Goal: Task Accomplishment & Management: Use online tool/utility

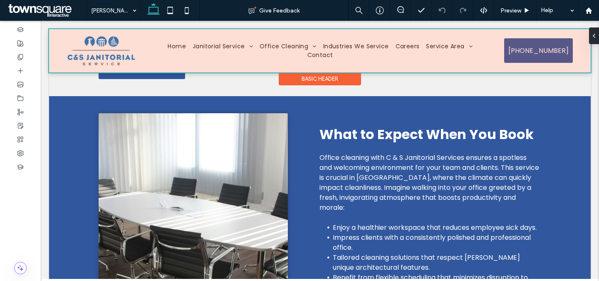
scroll to position [289, 0]
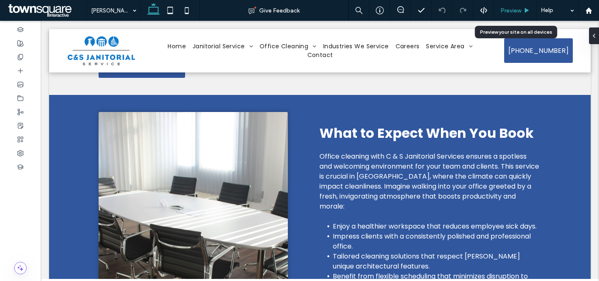
click at [511, 10] on span "Preview" at bounding box center [510, 10] width 21 height 7
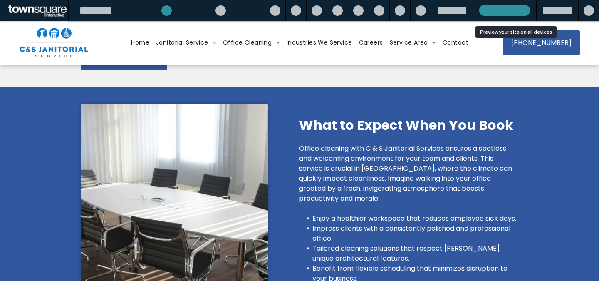
scroll to position [281, 0]
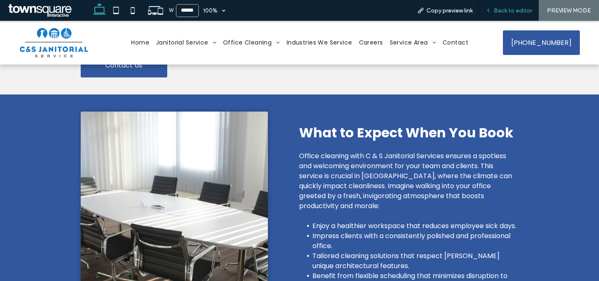
click at [511, 9] on span "Back to editor" at bounding box center [513, 10] width 38 height 7
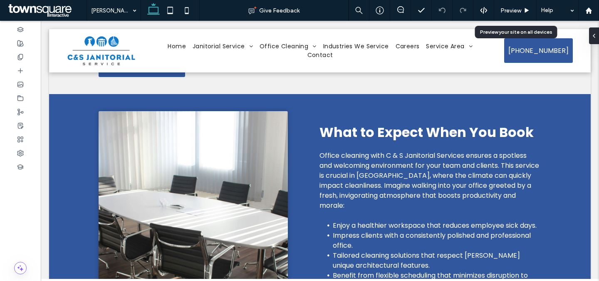
scroll to position [289, 0]
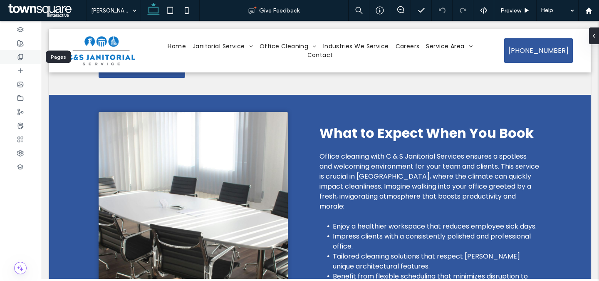
click at [16, 58] on div at bounding box center [20, 57] width 41 height 14
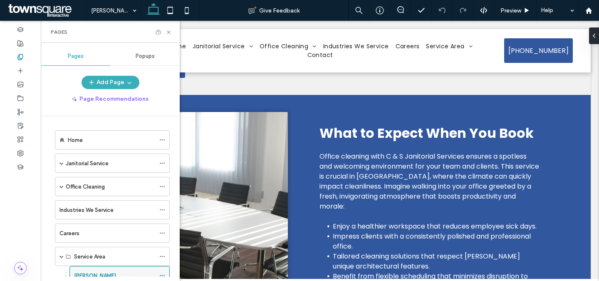
scroll to position [62, 0]
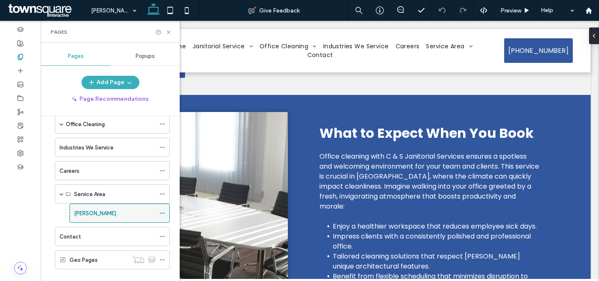
click at [162, 212] on use at bounding box center [162, 212] width 5 height 1
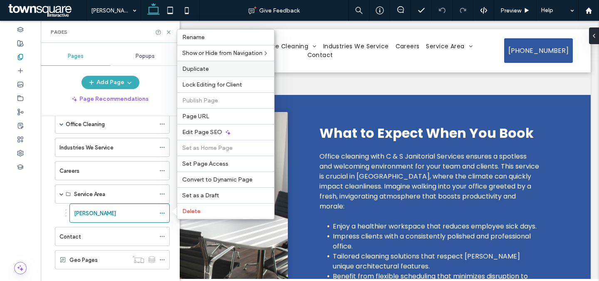
click at [207, 69] on span "Duplicate" at bounding box center [195, 68] width 27 height 7
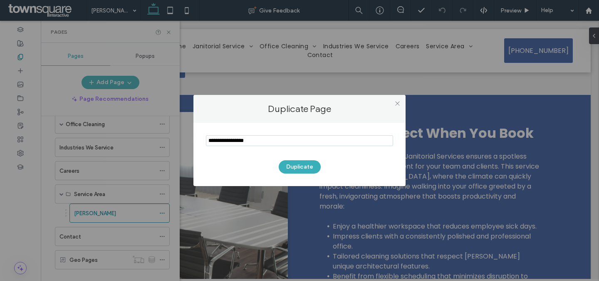
click at [287, 143] on input "notEmpty" at bounding box center [299, 140] width 187 height 11
type input "*********"
click at [312, 170] on button "Duplicate" at bounding box center [300, 166] width 42 height 13
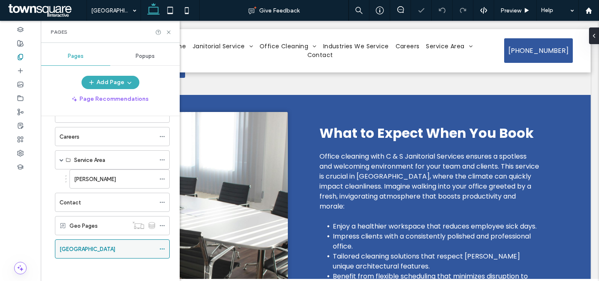
scroll to position [95, 0]
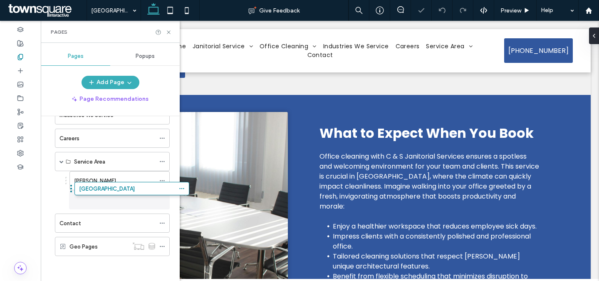
drag, startPoint x: 82, startPoint y: 252, endPoint x: 100, endPoint y: 197, distance: 58.3
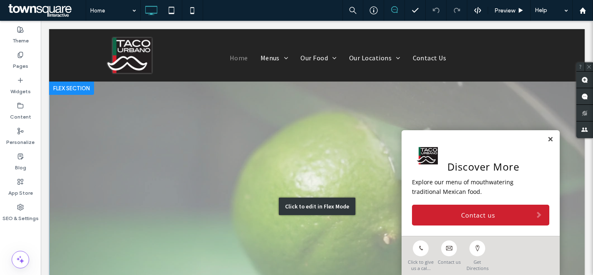
scroll to position [160, 0]
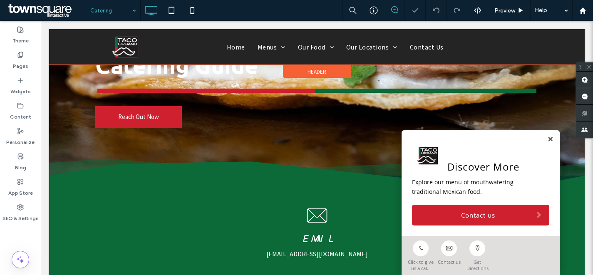
scroll to position [183, 0]
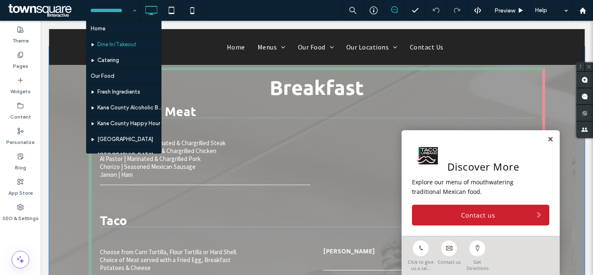
scroll to position [274, 0]
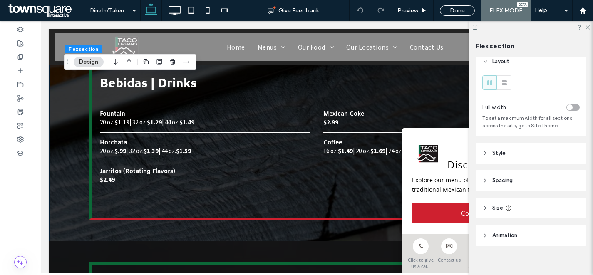
scroll to position [14, 0]
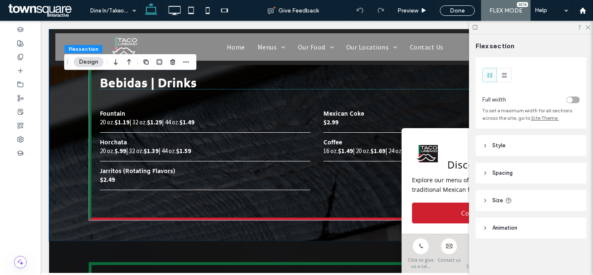
click at [532, 153] on header "Style" at bounding box center [530, 145] width 111 height 21
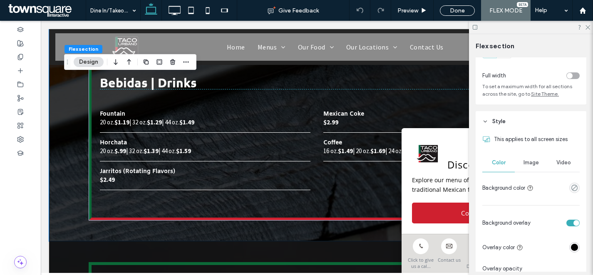
scroll to position [83, 0]
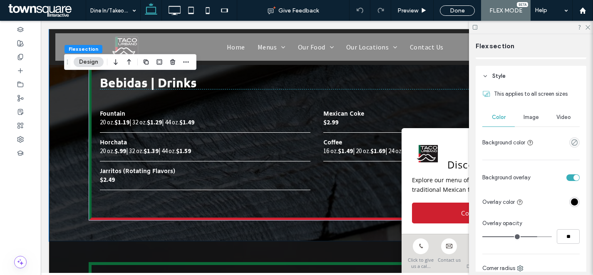
type input "**"
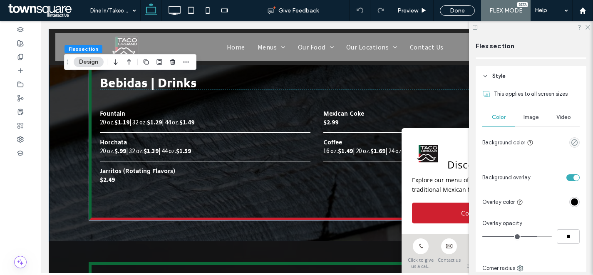
type input "**"
type input "***"
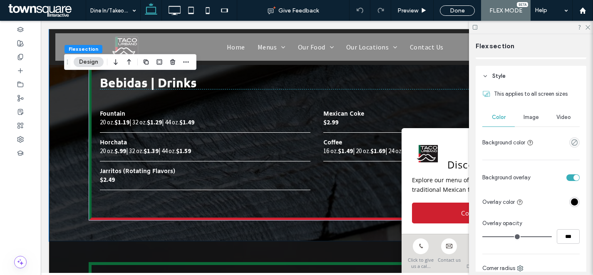
drag, startPoint x: 531, startPoint y: 237, endPoint x: 600, endPoint y: 232, distance: 68.4
type input "***"
click at [551, 236] on input "range" at bounding box center [516, 236] width 69 height 1
type input "***"
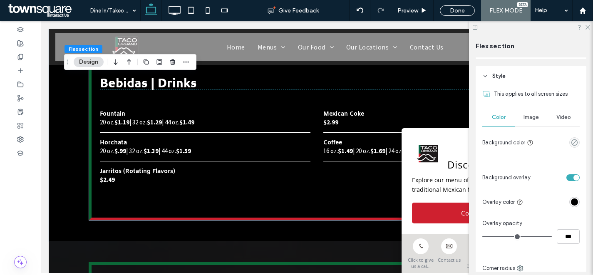
click at [532, 118] on span "Image" at bounding box center [530, 117] width 15 height 7
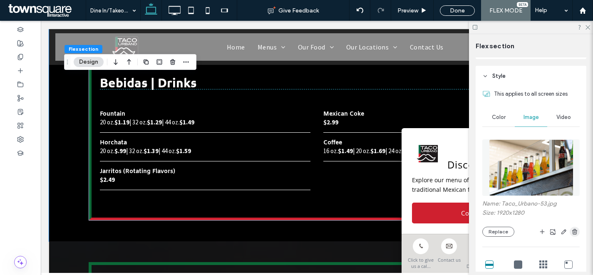
click at [572, 233] on use "button" at bounding box center [574, 231] width 5 height 5
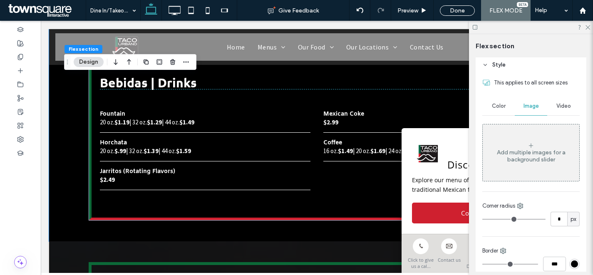
scroll to position [72, 0]
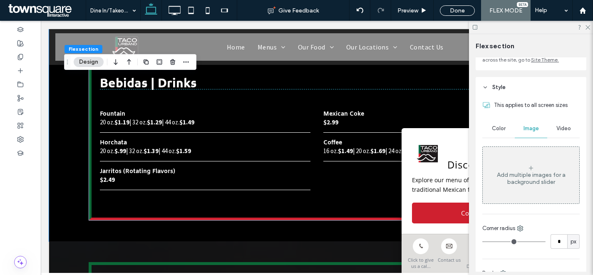
drag, startPoint x: 500, startPoint y: 128, endPoint x: 504, endPoint y: 128, distance: 4.6
click at [499, 128] on span "Color" at bounding box center [499, 128] width 14 height 7
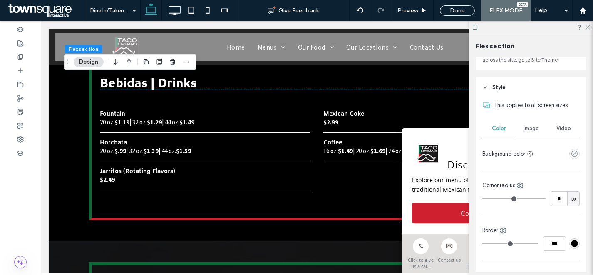
click at [569, 156] on div "empty color" at bounding box center [574, 153] width 10 height 10
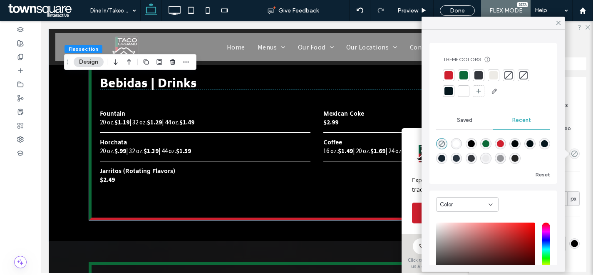
click at [480, 77] on div at bounding box center [478, 75] width 8 height 8
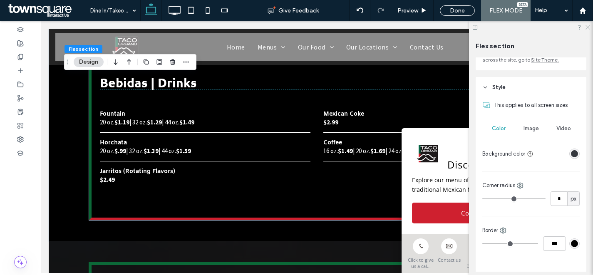
click at [588, 27] on icon at bounding box center [586, 26] width 5 height 5
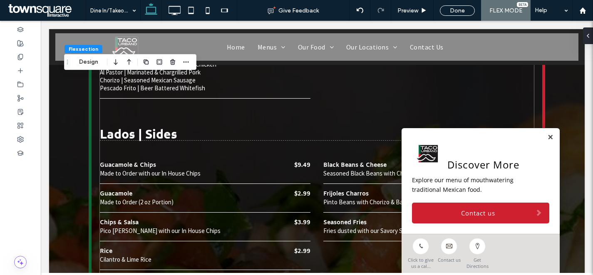
scroll to position [1260, 0]
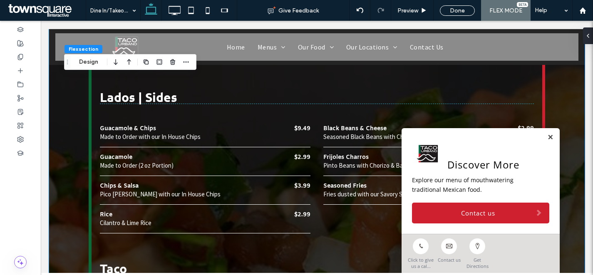
click at [96, 62] on button "Design" at bounding box center [89, 62] width 30 height 10
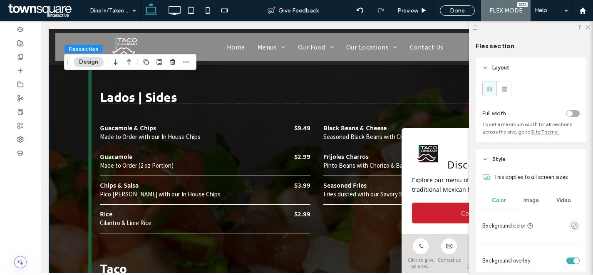
click at [536, 197] on div "Image" at bounding box center [530, 200] width 32 height 18
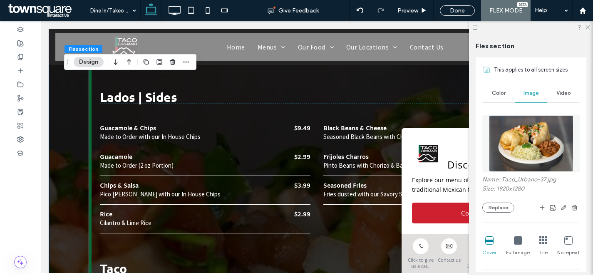
scroll to position [297, 0]
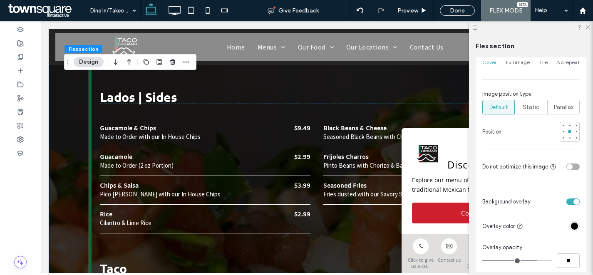
type input "**"
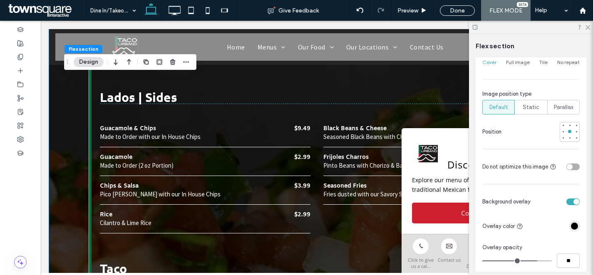
type input "**"
type input "***"
drag, startPoint x: 530, startPoint y: 262, endPoint x: 585, endPoint y: 246, distance: 57.5
type input "***"
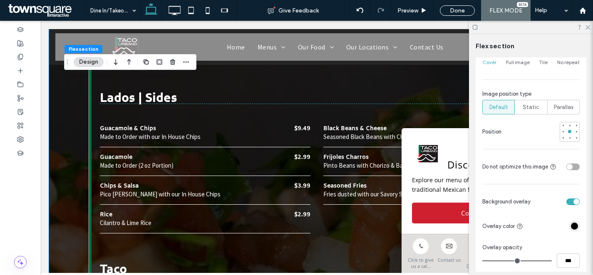
click at [551, 260] on input "range" at bounding box center [516, 260] width 69 height 1
type input "***"
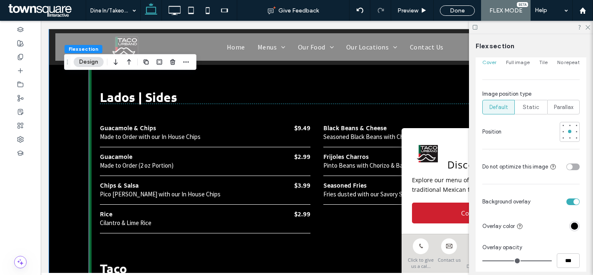
drag, startPoint x: 567, startPoint y: 224, endPoint x: 565, endPoint y: 198, distance: 26.2
click at [571, 224] on div "rgba(0, 0, 0, 1)" at bounding box center [574, 225] width 7 height 7
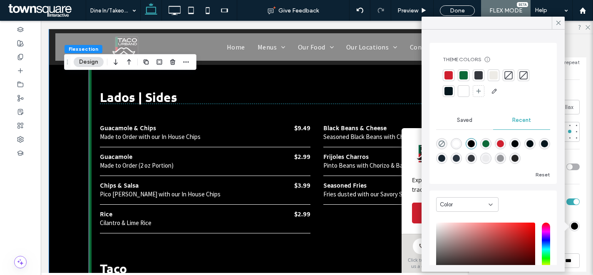
click at [478, 78] on div at bounding box center [478, 75] width 8 height 8
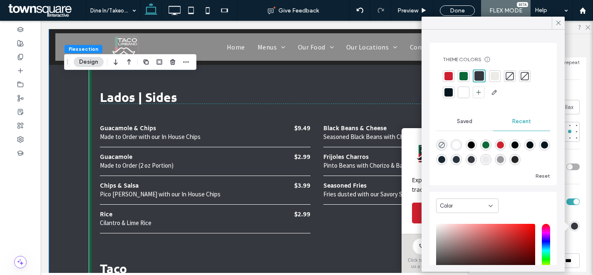
click at [446, 90] on div at bounding box center [448, 92] width 8 height 8
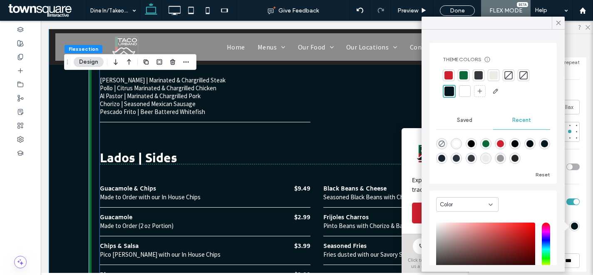
scroll to position [1198, 0]
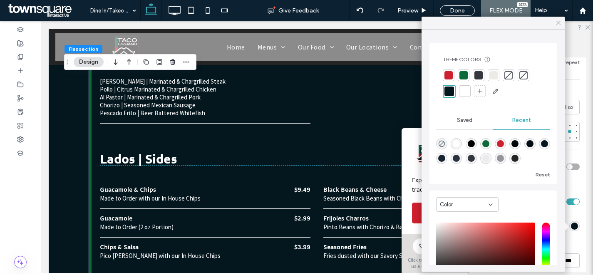
click at [556, 22] on icon at bounding box center [557, 22] width 7 height 7
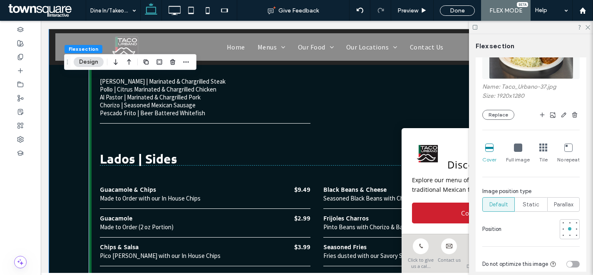
scroll to position [141, 0]
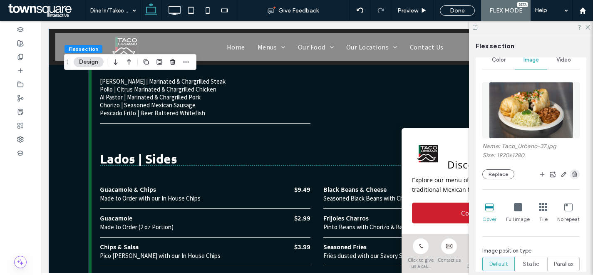
drag, startPoint x: 569, startPoint y: 173, endPoint x: 519, endPoint y: 159, distance: 52.7
click at [572, 173] on use "button" at bounding box center [574, 173] width 5 height 5
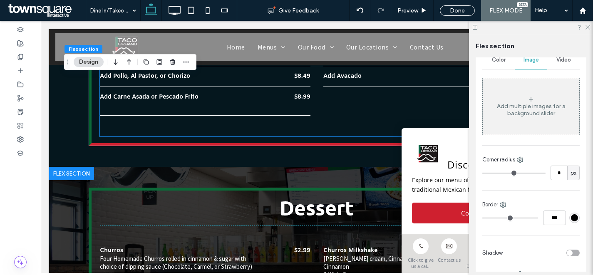
scroll to position [2308, 0]
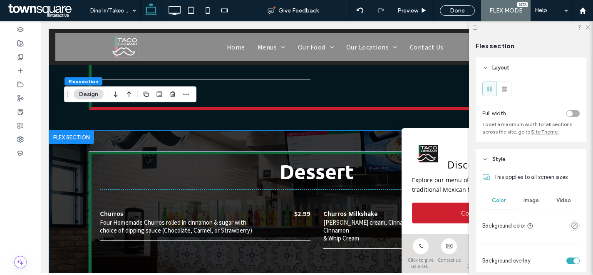
scroll to position [2377, 0]
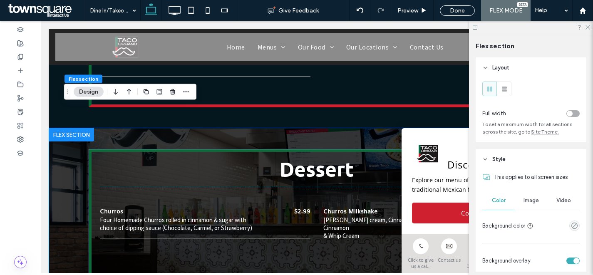
click at [526, 198] on span "Image" at bounding box center [530, 200] width 15 height 7
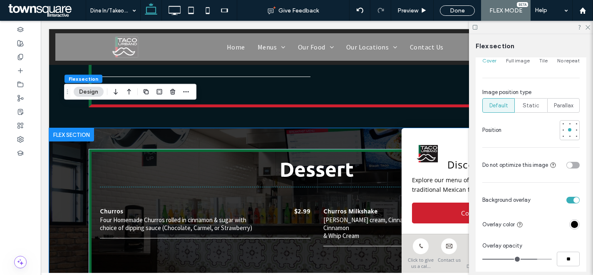
scroll to position [300, 0]
click at [571, 223] on div "rgba(0, 0, 0, 1)" at bounding box center [574, 223] width 7 height 7
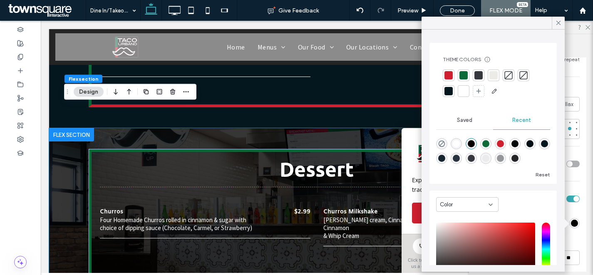
click at [447, 91] on div at bounding box center [448, 91] width 8 height 8
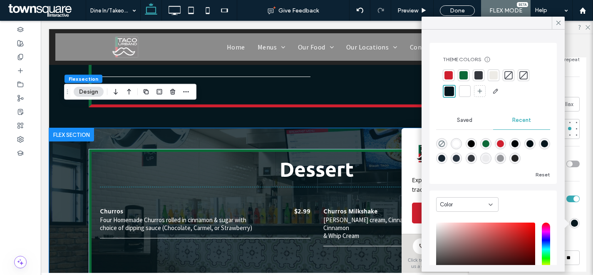
click at [571, 240] on div "This applies to all screen sizes Color Image Video Name: Taco_Urbano-54.jpg Siz…" at bounding box center [530, 236] width 111 height 735
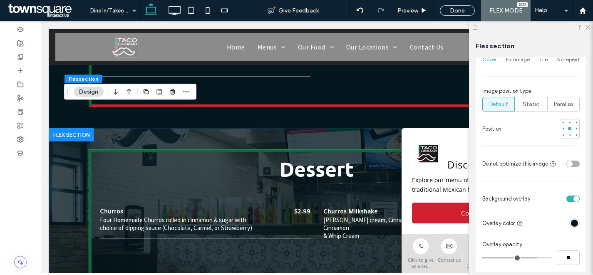
type input "**"
type input "***"
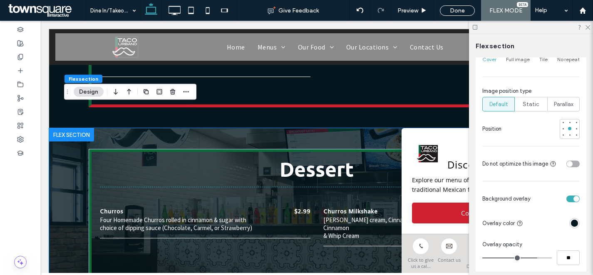
type input "***"
drag, startPoint x: 594, startPoint y: 251, endPoint x: 567, endPoint y: 223, distance: 39.1
type input "***"
click at [551, 257] on input "range" at bounding box center [516, 257] width 69 height 1
type input "***"
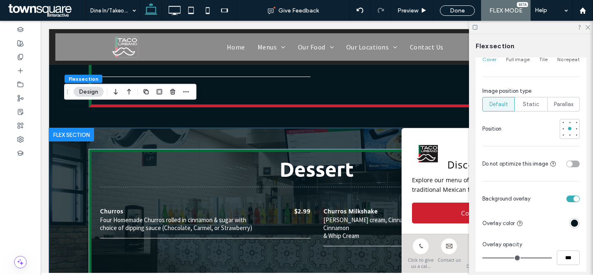
type input "***"
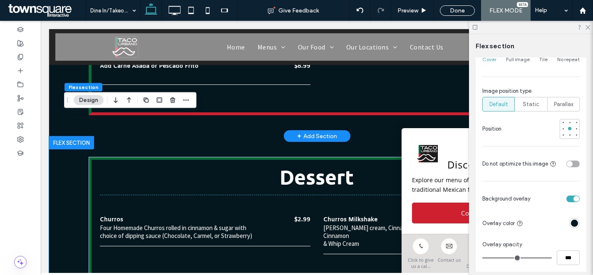
scroll to position [2369, 0]
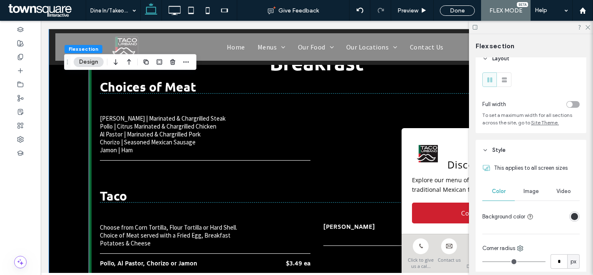
scroll to position [78, 0]
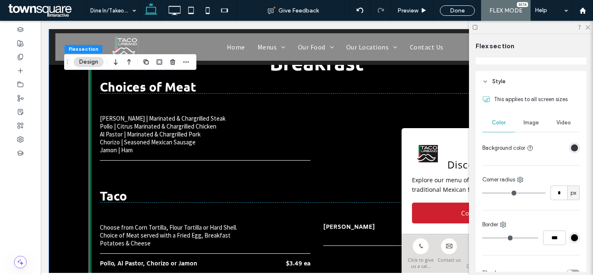
click at [571, 148] on div "rgba(53, 56, 62, 1)" at bounding box center [574, 147] width 7 height 7
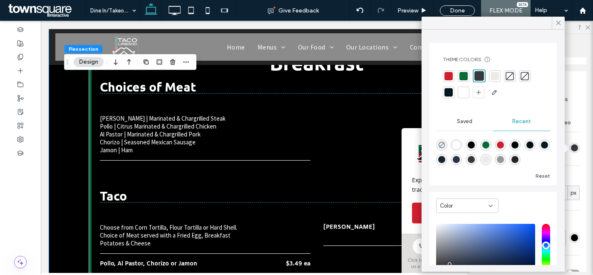
click at [452, 93] on div at bounding box center [448, 92] width 8 height 8
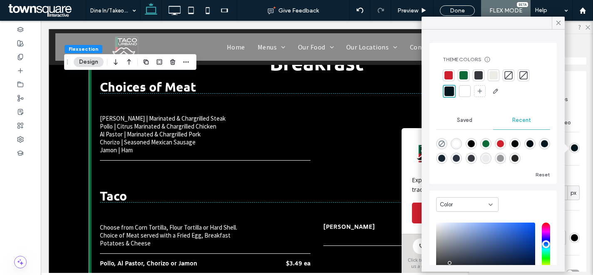
drag, startPoint x: 585, startPoint y: 129, endPoint x: 544, endPoint y: 129, distance: 41.2
click at [585, 129] on div "Layout Full width To set a maximum width for all sections across the site, go t…" at bounding box center [533, 164] width 116 height 214
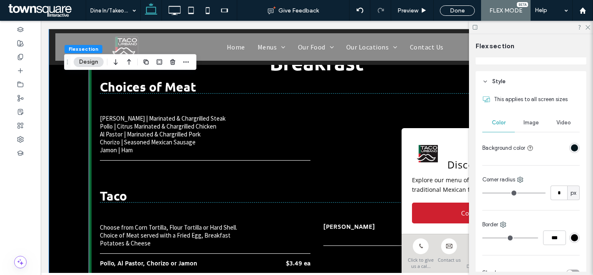
click at [532, 126] on span "Image" at bounding box center [530, 122] width 15 height 7
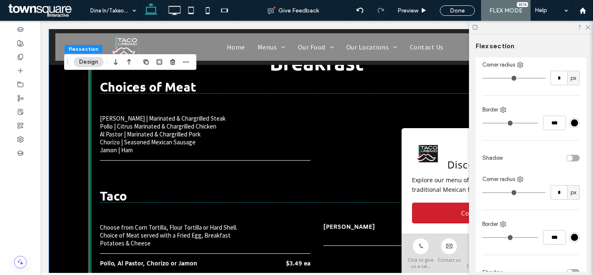
scroll to position [140, 0]
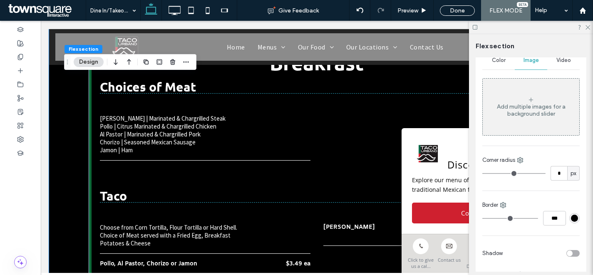
click at [539, 98] on div "Add multiple images for a background slider" at bounding box center [530, 106] width 96 height 55
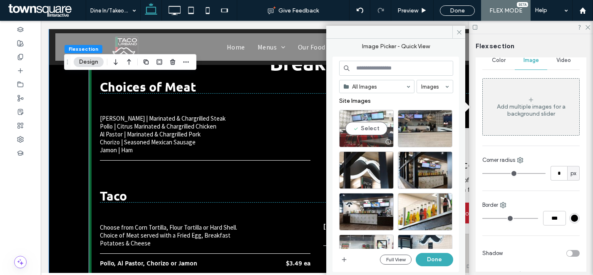
click at [378, 126] on div "Select" at bounding box center [366, 128] width 54 height 37
click at [437, 244] on div "Select" at bounding box center [425, 253] width 54 height 37
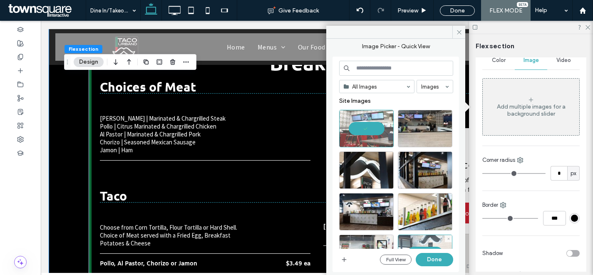
click at [432, 243] on div at bounding box center [425, 253] width 54 height 37
click at [437, 261] on button "Done" at bounding box center [433, 259] width 37 height 13
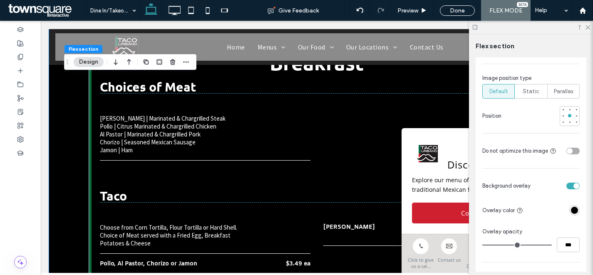
scroll to position [364, 0]
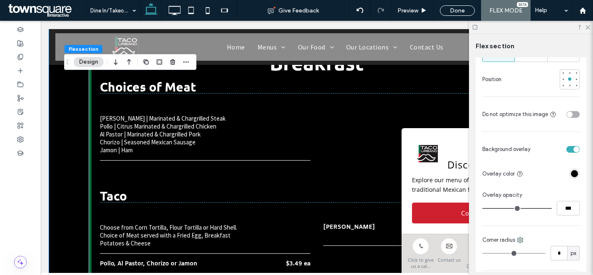
click at [571, 173] on div "rgba(0, 0, 0, 1)" at bounding box center [574, 173] width 7 height 7
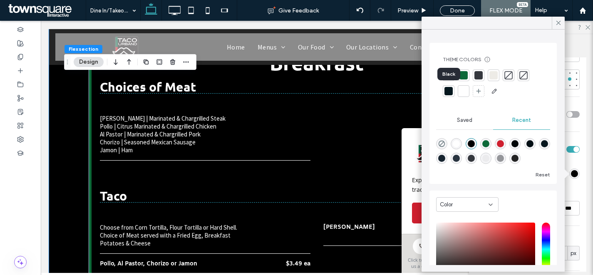
click at [449, 91] on div at bounding box center [448, 91] width 8 height 8
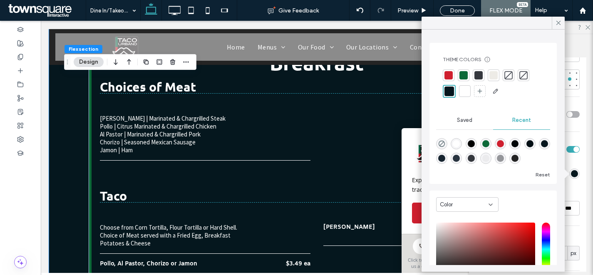
click at [581, 141] on div "Layout Full width To set a maximum width for all sections across the site, go t…" at bounding box center [533, 164] width 116 height 214
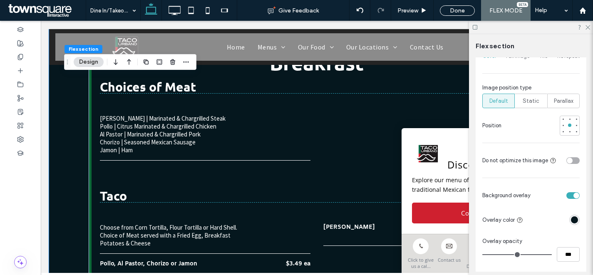
scroll to position [223, 0]
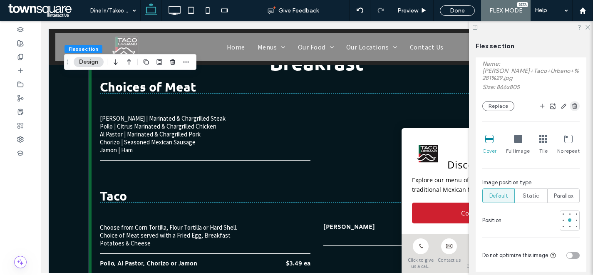
click at [569, 109] on span "button" at bounding box center [574, 106] width 10 height 10
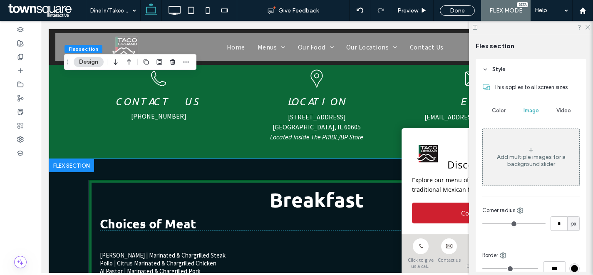
scroll to position [401, 0]
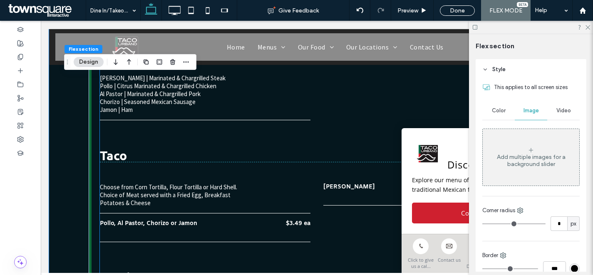
click at [211, 133] on div "Choices of Meat Carne Asada | Marinated & Chargrilled Steak Pollo | Citrus Mari…" at bounding box center [317, 84] width 434 height 105
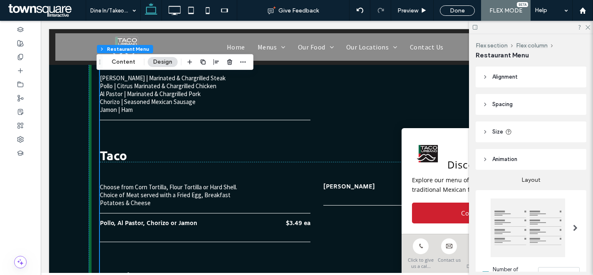
click at [163, 99] on p "Chorizo | Seasoned Mexican Sausage" at bounding box center [183, 102] width 166 height 8
click at [112, 65] on button "Content" at bounding box center [123, 62] width 35 height 10
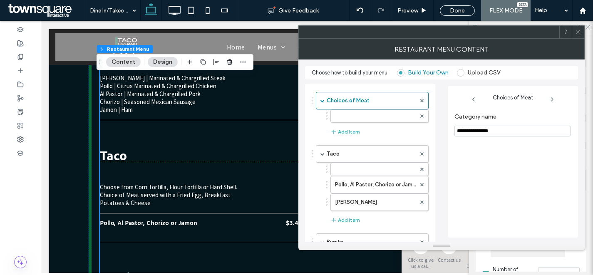
scroll to position [571, 0]
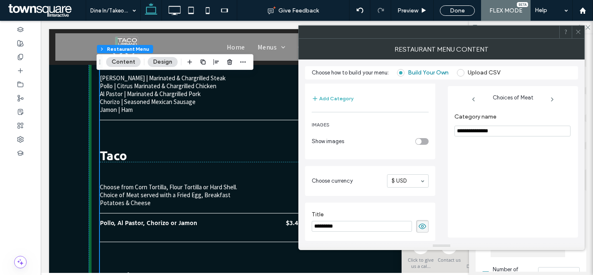
click at [254, 154] on h3 "Taco" at bounding box center [317, 155] width 434 height 13
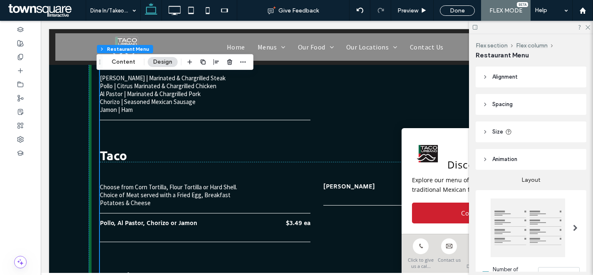
click at [180, 193] on p "Choice of Meat served with a Fried Egg, Breakfast" at bounding box center [183, 195] width 166 height 8
click at [131, 66] on button "Content" at bounding box center [123, 62] width 35 height 10
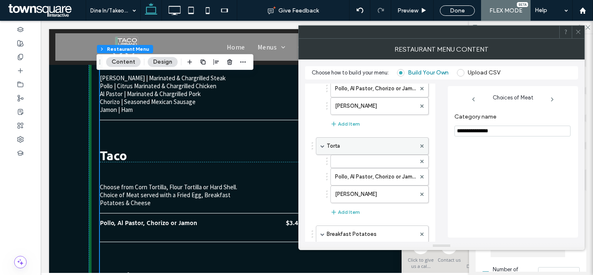
scroll to position [0, 0]
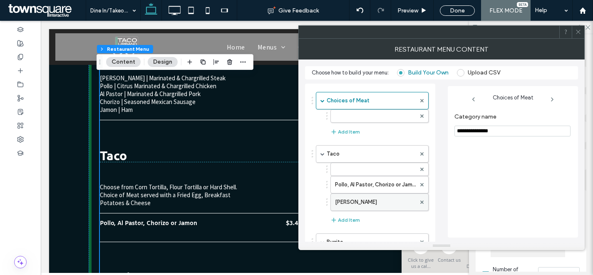
click at [370, 200] on label "Carne Asada" at bounding box center [375, 202] width 81 height 17
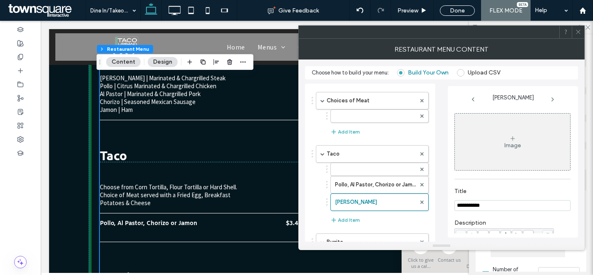
click at [525, 147] on div "Image" at bounding box center [511, 141] width 115 height 55
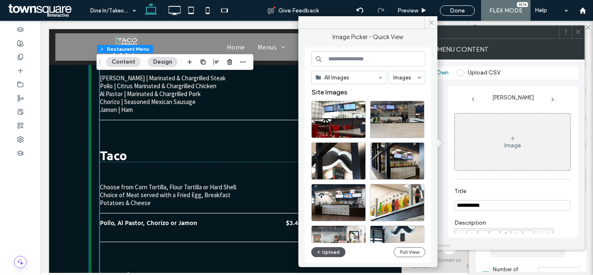
click at [336, 249] on button "Upload" at bounding box center [328, 252] width 34 height 10
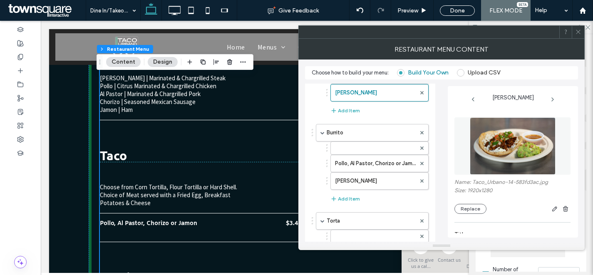
scroll to position [111, 0]
click at [371, 166] on label "Pollo, Al Pastor, Chorizo or Jamon" at bounding box center [375, 162] width 81 height 17
type input "**********"
type input "********"
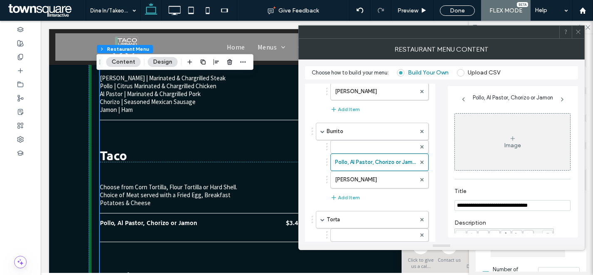
click at [516, 129] on div "Image" at bounding box center [511, 141] width 115 height 55
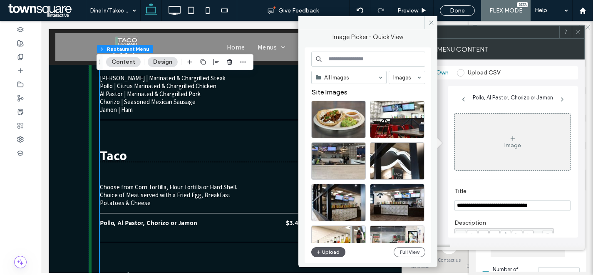
click at [327, 253] on button "Upload" at bounding box center [328, 252] width 34 height 10
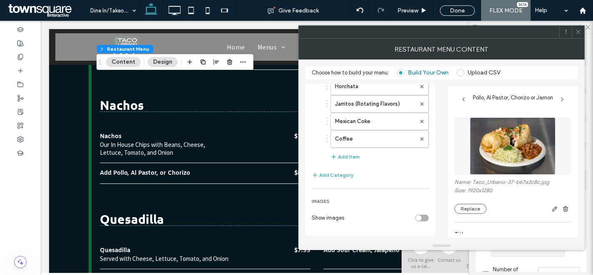
scroll to position [428, 0]
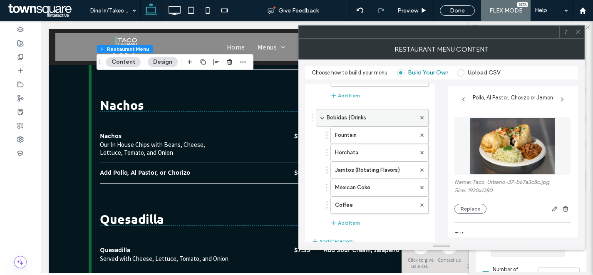
click at [361, 117] on label "Bebidas | Drinks" at bounding box center [370, 117] width 89 height 17
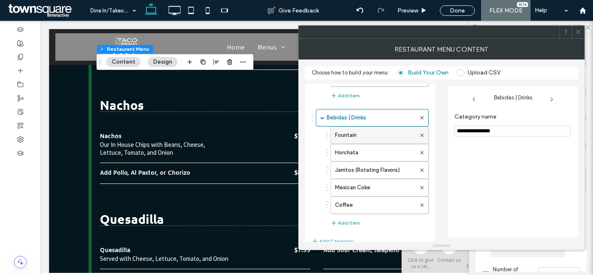
click at [361, 134] on label "Fountain" at bounding box center [375, 135] width 81 height 17
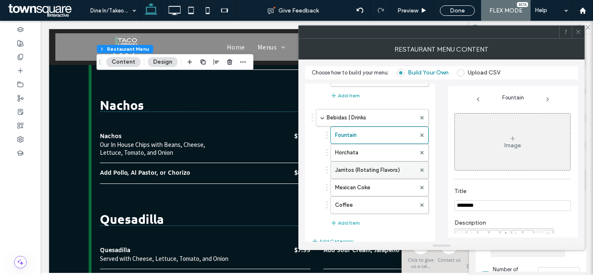
click at [372, 171] on label "Jarritos (Rotating Flavors)" at bounding box center [375, 170] width 81 height 17
type input "**********"
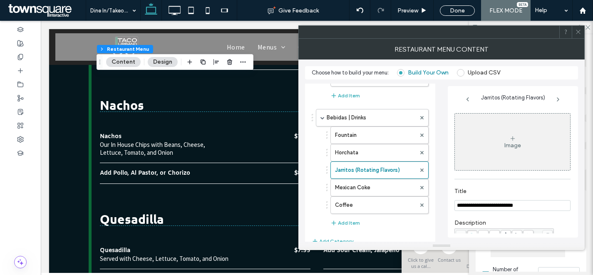
click at [538, 148] on div "Image" at bounding box center [511, 141] width 115 height 55
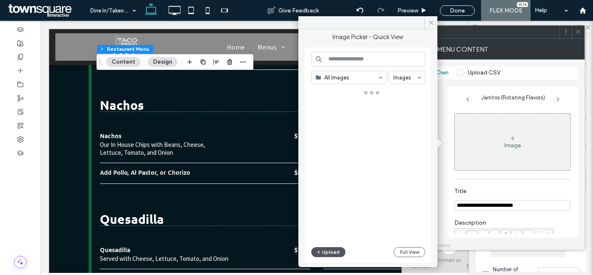
click at [326, 255] on button "Upload" at bounding box center [328, 252] width 34 height 10
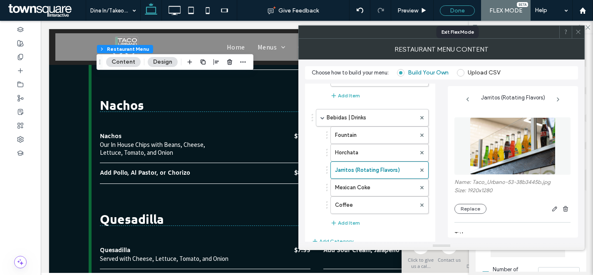
click at [462, 11] on div "Done" at bounding box center [457, 10] width 35 height 10
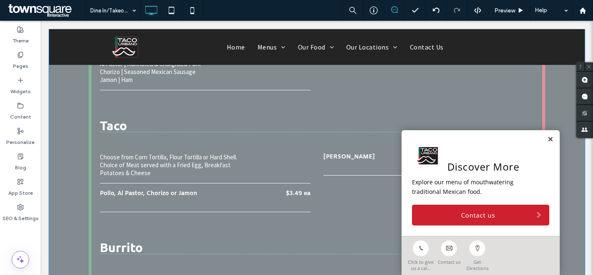
scroll to position [441, 0]
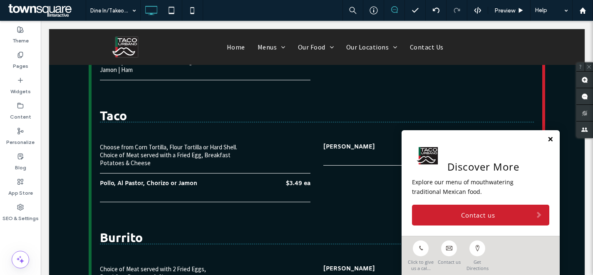
click at [547, 140] on link at bounding box center [550, 139] width 6 height 7
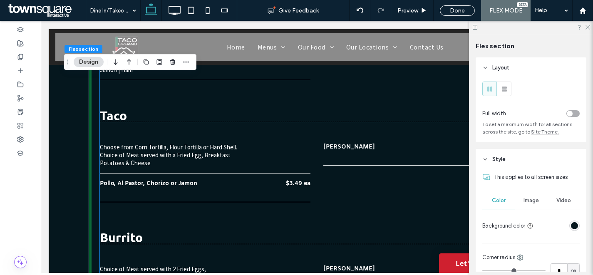
click at [283, 103] on div "Taco Choose from Corn Tortilla, Flour Tortilla or Hard Shell. Choice of Meat se…" at bounding box center [317, 160] width 434 height 118
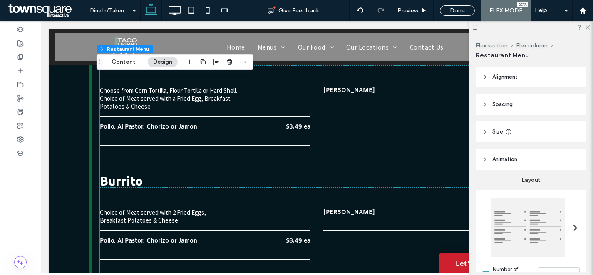
scroll to position [563, 0]
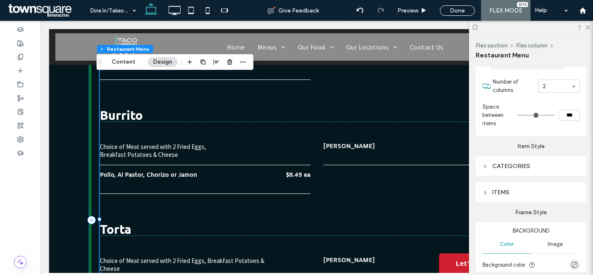
click at [522, 193] on div "ITEMS" at bounding box center [530, 192] width 97 height 7
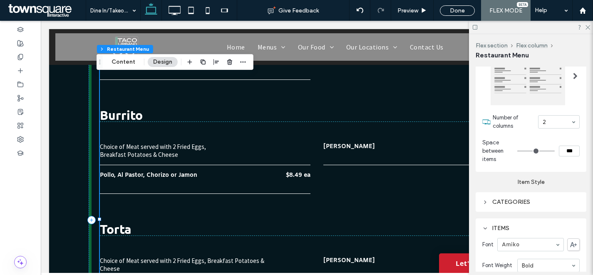
scroll to position [104, 0]
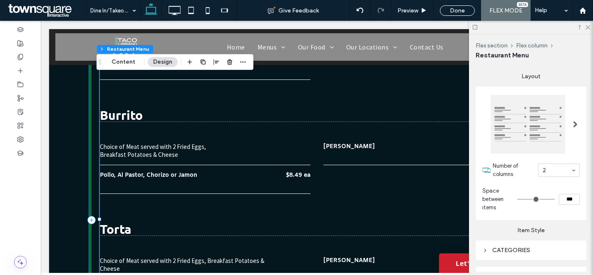
click at [533, 125] on div at bounding box center [527, 124] width 74 height 59
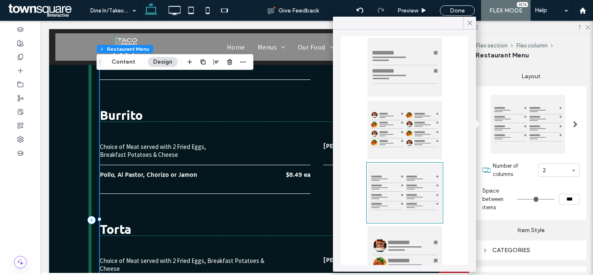
scroll to position [0, 0]
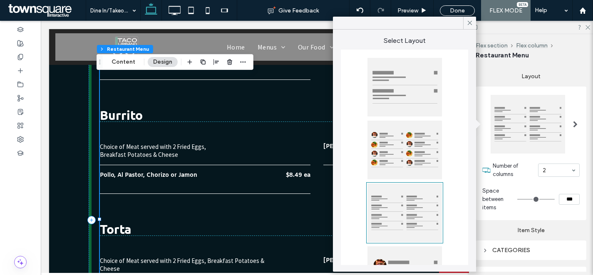
click at [419, 143] on div at bounding box center [404, 150] width 74 height 59
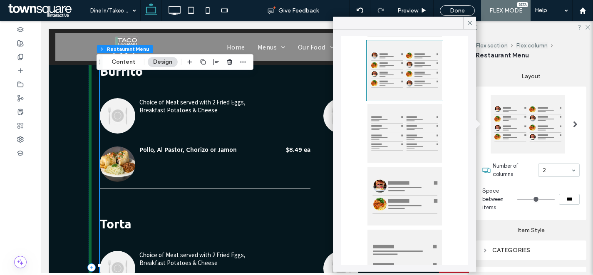
scroll to position [88, 0]
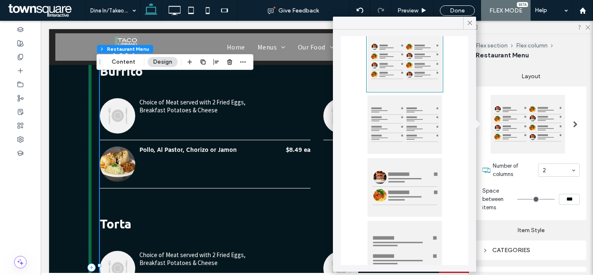
click at [427, 117] on div at bounding box center [404, 124] width 74 height 59
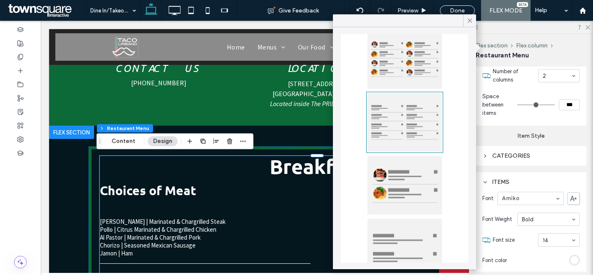
scroll to position [142, 0]
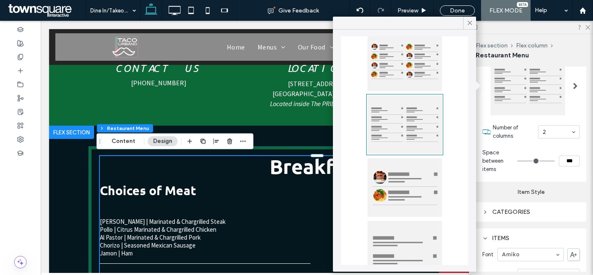
click at [561, 207] on div "CATEGORIES" at bounding box center [530, 211] width 97 height 11
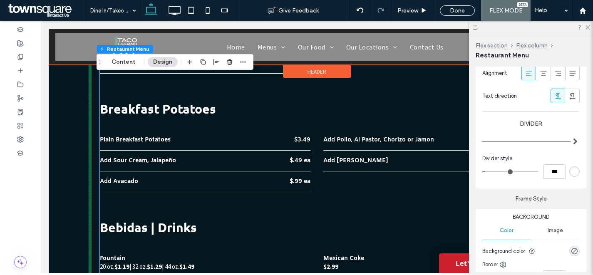
scroll to position [831, 0]
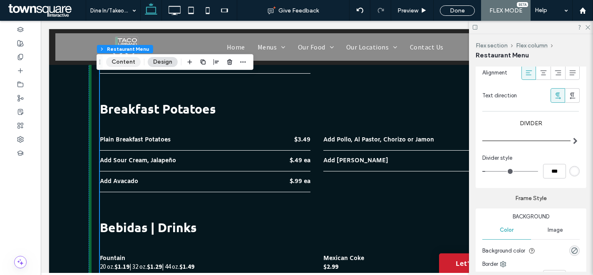
click at [123, 61] on button "Content" at bounding box center [123, 62] width 35 height 10
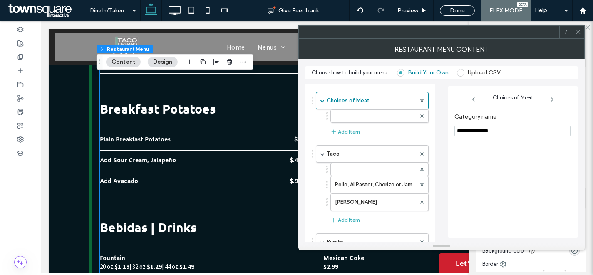
scroll to position [571, 0]
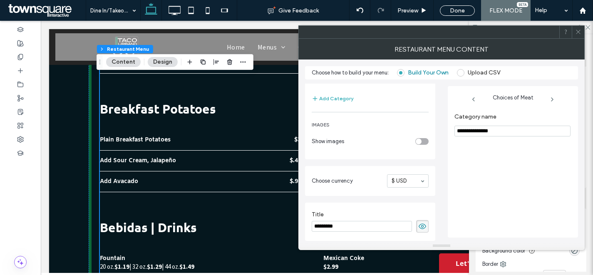
click at [424, 140] on div "toggle" at bounding box center [421, 141] width 13 height 7
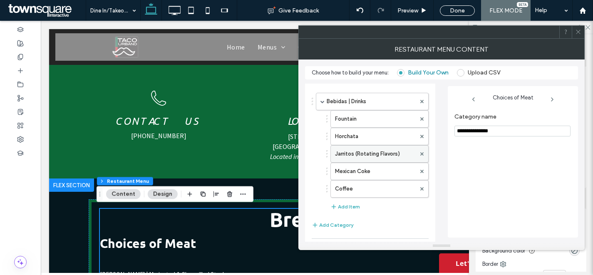
scroll to position [444, 0]
click at [379, 156] on label "Jarritos (Rotating Flavors)" at bounding box center [375, 154] width 81 height 17
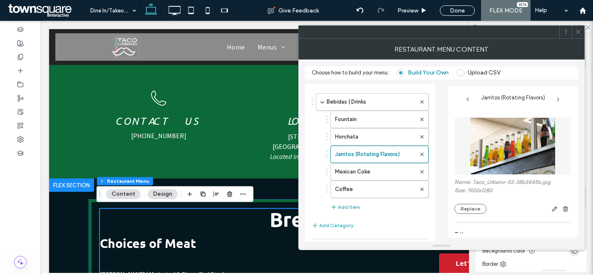
click at [580, 26] on span at bounding box center [578, 32] width 6 height 12
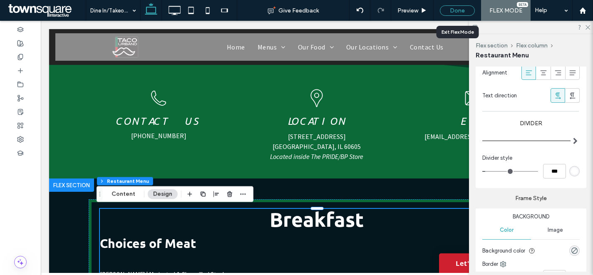
drag, startPoint x: 452, startPoint y: 12, endPoint x: 386, endPoint y: 74, distance: 90.9
click at [452, 12] on div "Done" at bounding box center [457, 10] width 35 height 10
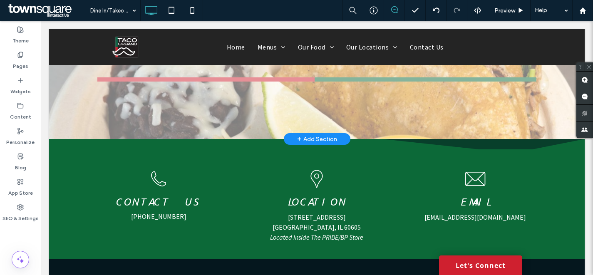
scroll to position [278, 0]
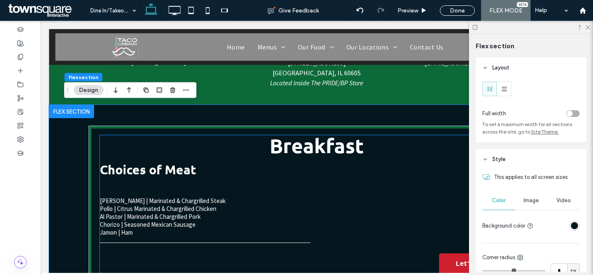
click at [194, 177] on div "Choices of Meat Carne Asada | Marinated & Chargrilled Steak Pollo | Citrus Mari…" at bounding box center [317, 207] width 434 height 104
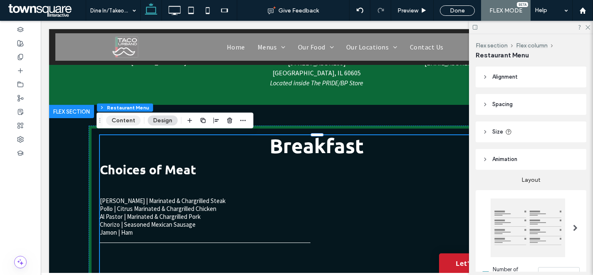
click at [133, 121] on button "Content" at bounding box center [123, 121] width 35 height 10
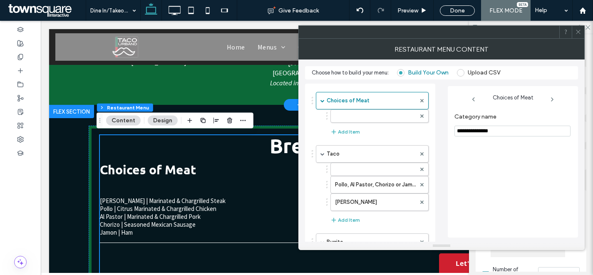
scroll to position [571, 0]
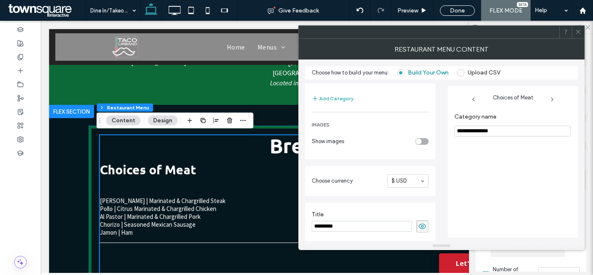
click at [427, 141] on div "toggle" at bounding box center [421, 141] width 13 height 7
click at [442, 149] on div "**********" at bounding box center [441, 160] width 273 height 162
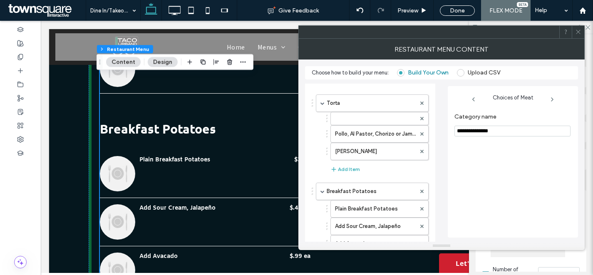
scroll to position [204, 0]
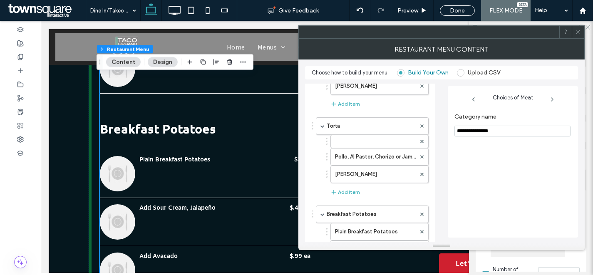
click at [575, 30] on icon at bounding box center [578, 32] width 6 height 6
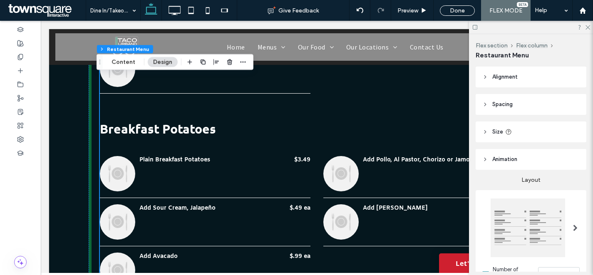
click at [535, 225] on div at bounding box center [527, 227] width 74 height 59
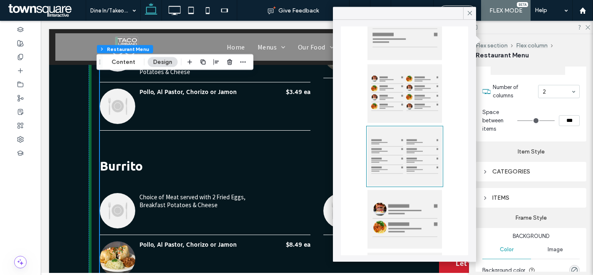
scroll to position [187, 0]
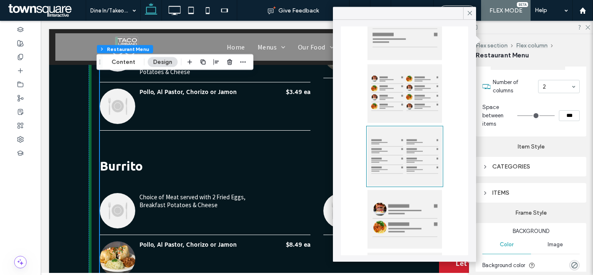
click at [531, 161] on div "CATEGORIES" at bounding box center [530, 166] width 97 height 11
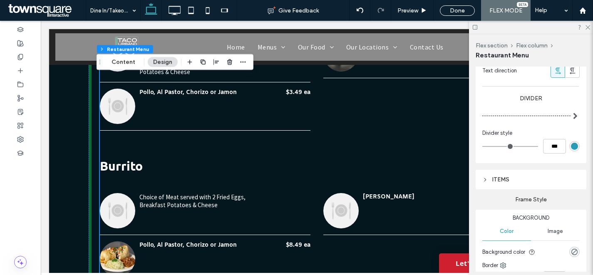
scroll to position [435, 0]
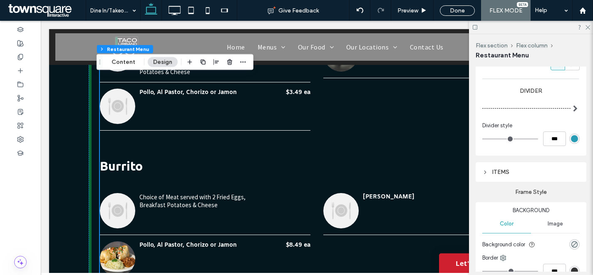
click at [523, 166] on div "ITEMS" at bounding box center [530, 171] width 97 height 11
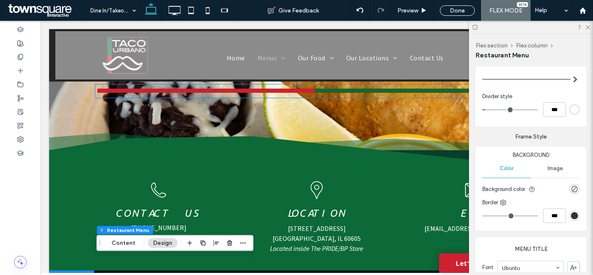
scroll to position [270, 0]
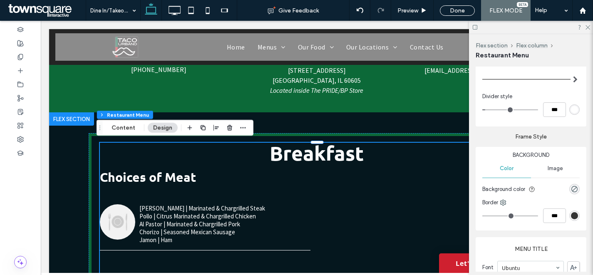
click at [216, 171] on h3 "Choices of Meat" at bounding box center [317, 177] width 434 height 12
click at [132, 127] on button "Content" at bounding box center [123, 128] width 35 height 10
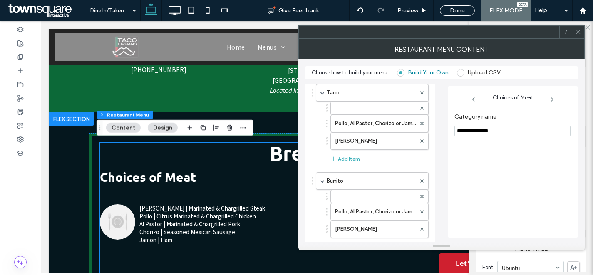
scroll to position [0, 0]
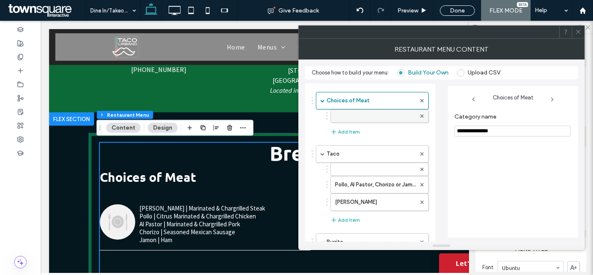
click at [372, 114] on label at bounding box center [375, 116] width 81 height 8
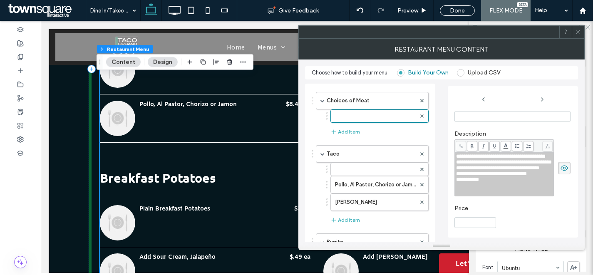
scroll to position [981, 0]
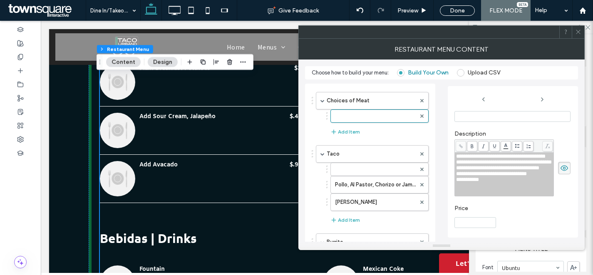
click at [577, 34] on icon at bounding box center [578, 32] width 6 height 6
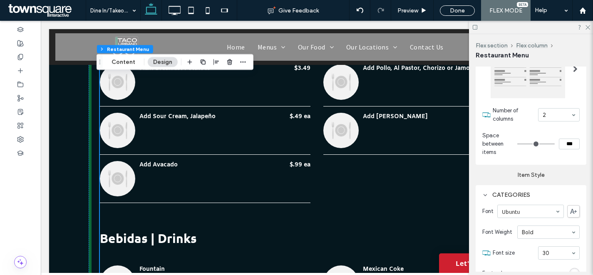
scroll to position [92, 0]
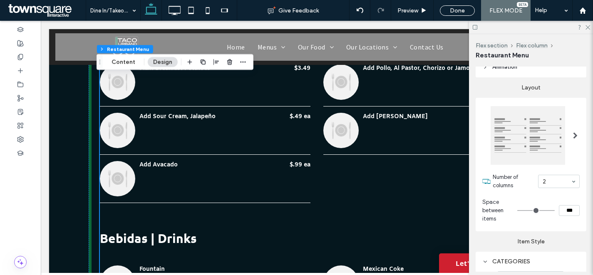
click at [512, 127] on div at bounding box center [527, 135] width 74 height 59
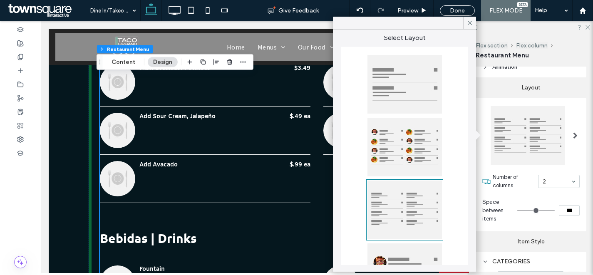
scroll to position [0, 0]
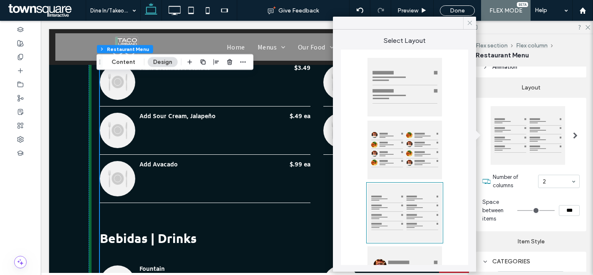
click at [464, 20] on div at bounding box center [469, 23] width 13 height 12
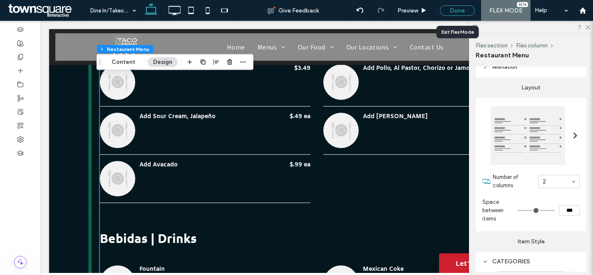
drag, startPoint x: 464, startPoint y: 13, endPoint x: 332, endPoint y: 119, distance: 169.8
click at [464, 13] on div "Done" at bounding box center [457, 10] width 35 height 10
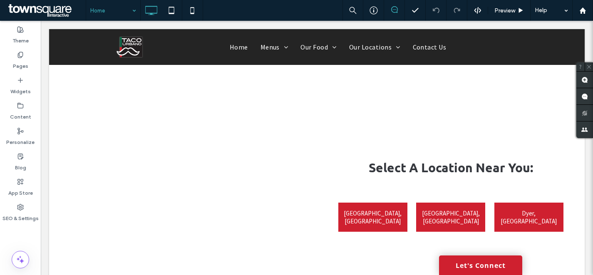
scroll to position [335, 0]
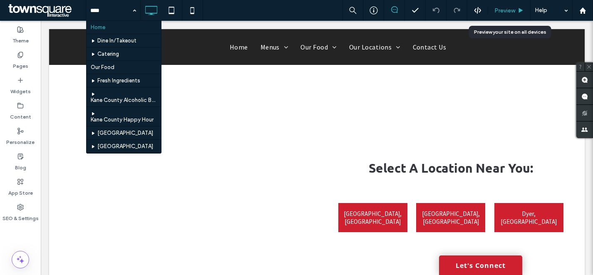
click at [505, 8] on span "Preview" at bounding box center [504, 10] width 21 height 7
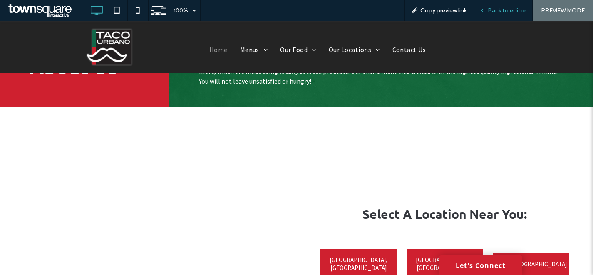
click at [509, 8] on span "Back to editor" at bounding box center [506, 10] width 38 height 7
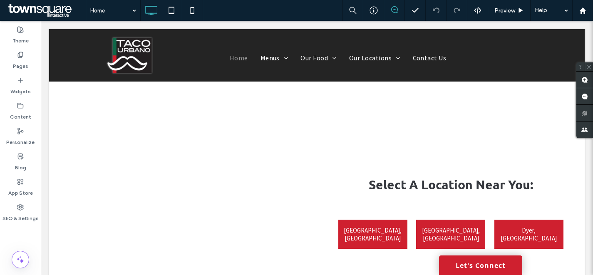
scroll to position [352, 0]
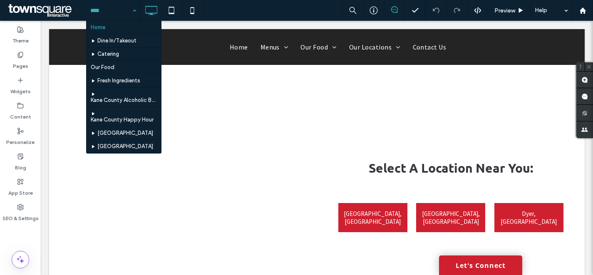
drag, startPoint x: 100, startPoint y: 8, endPoint x: 114, endPoint y: 29, distance: 25.4
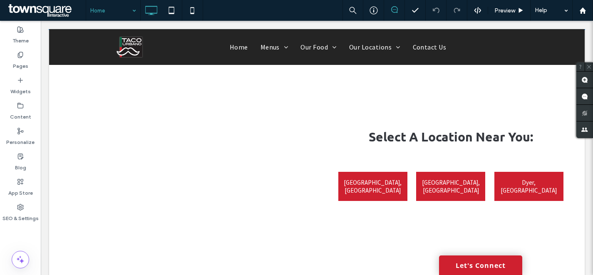
scroll to position [327, 0]
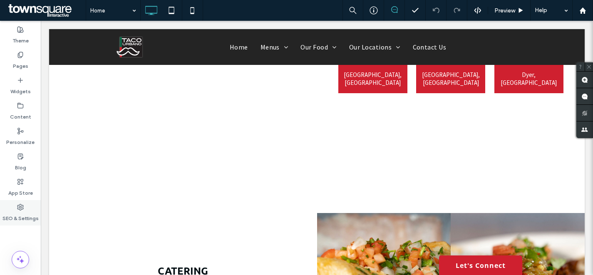
click at [19, 209] on icon at bounding box center [20, 207] width 7 height 7
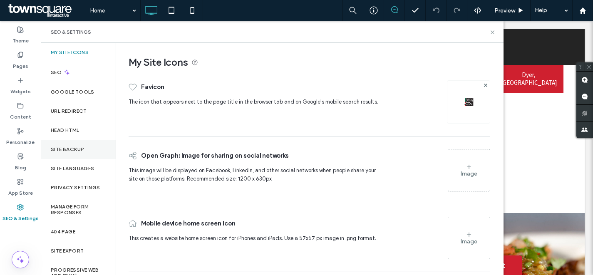
click at [92, 147] on div "Site Backup" at bounding box center [78, 149] width 75 height 19
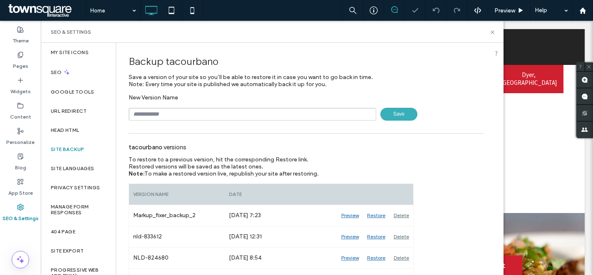
click at [222, 115] on input "text" at bounding box center [251, 114] width 247 height 13
paste input "******"
type input "**********"
click at [400, 111] on span "Save" at bounding box center [398, 114] width 37 height 13
click at [492, 30] on icon at bounding box center [492, 32] width 6 height 6
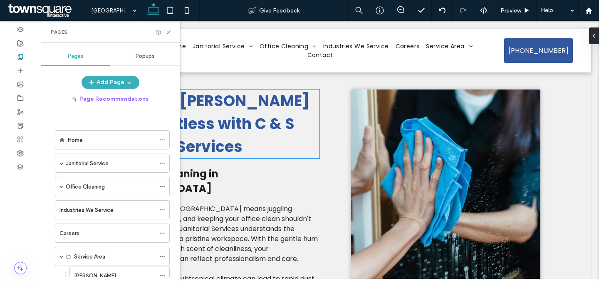
scroll to position [95, 0]
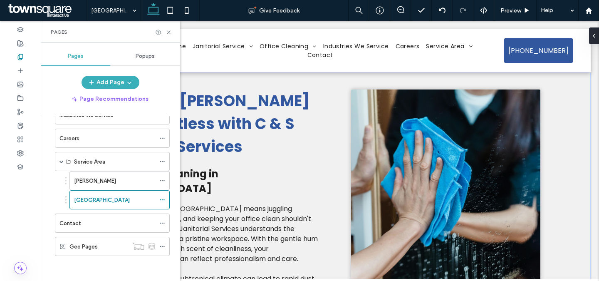
click at [217, 116] on span "Keep Your Broussard Office Spotless with C & S Janitorial Services" at bounding box center [204, 123] width 211 height 67
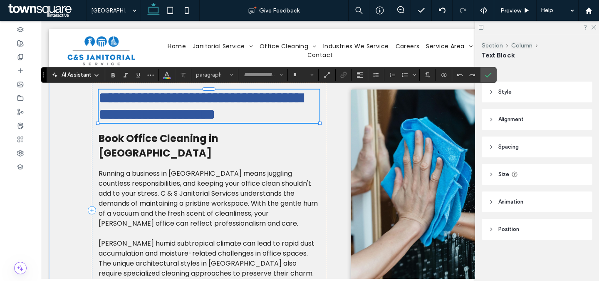
type input "*******"
type input "**"
click at [158, 160] on span "Book Office Cleaning in Broussard" at bounding box center [159, 145] width 120 height 28
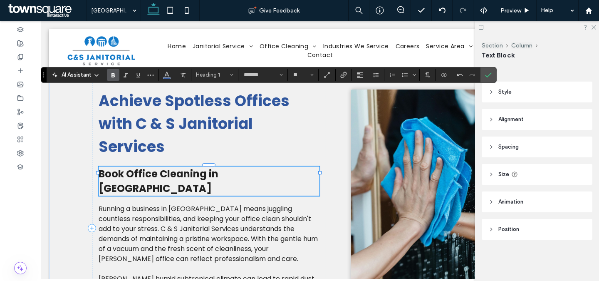
click at [158, 172] on span "Book Office Cleaning in Broussard" at bounding box center [159, 181] width 120 height 28
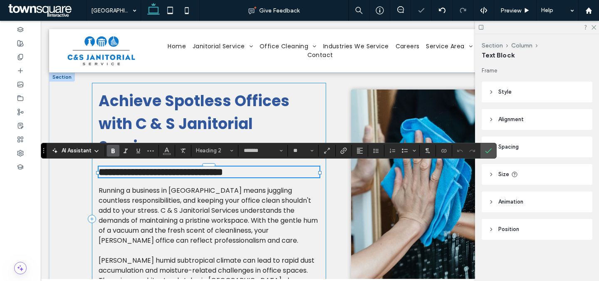
paste div
type input "**"
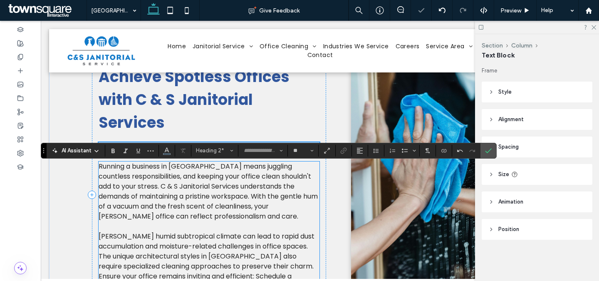
scroll to position [63, 0]
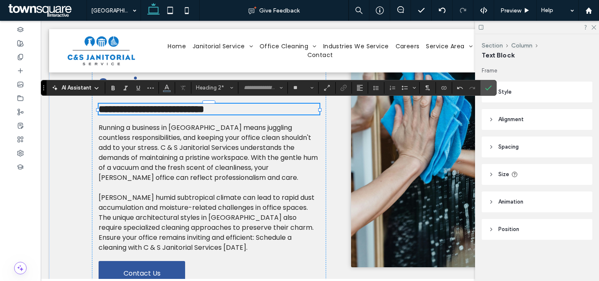
click at [224, 155] on span "Running a business in Broussard means juggling countless responsibilities, and …" at bounding box center [208, 152] width 219 height 59
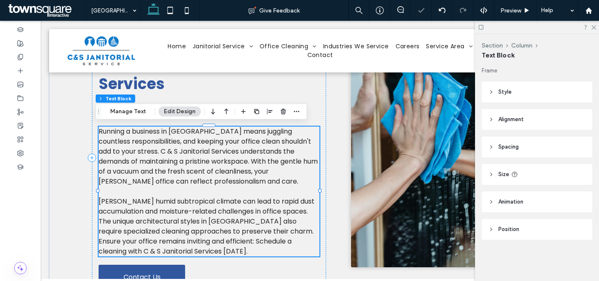
click at [283, 170] on span "Running a business in Broussard means juggling countless responsibilities, and …" at bounding box center [208, 155] width 219 height 59
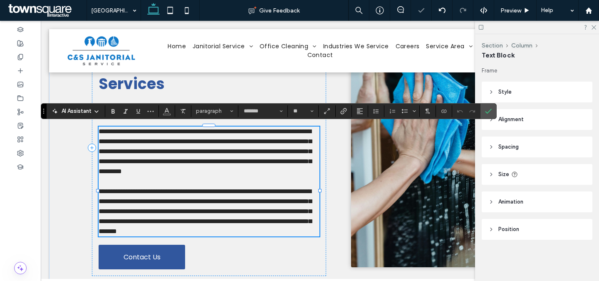
paste div
type input "**"
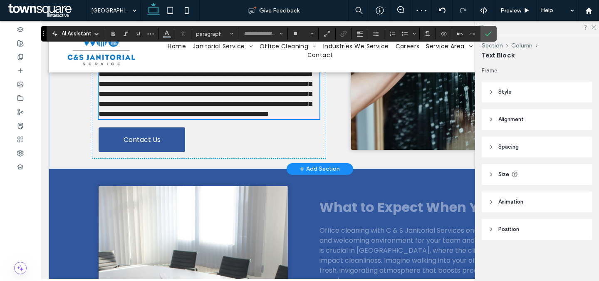
scroll to position [167, 0]
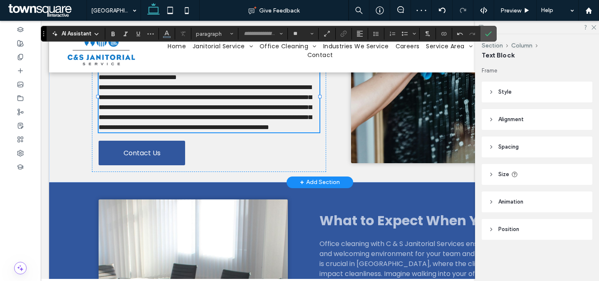
type input "*******"
type input "**"
click at [136, 82] on p "**********" at bounding box center [209, 52] width 221 height 60
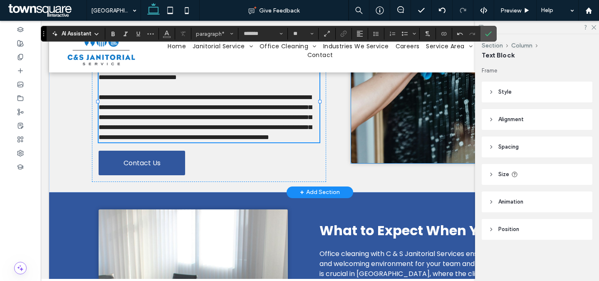
click at [403, 135] on img at bounding box center [445, 43] width 189 height 240
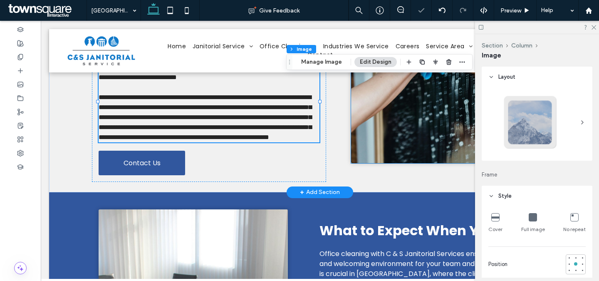
type input "*"
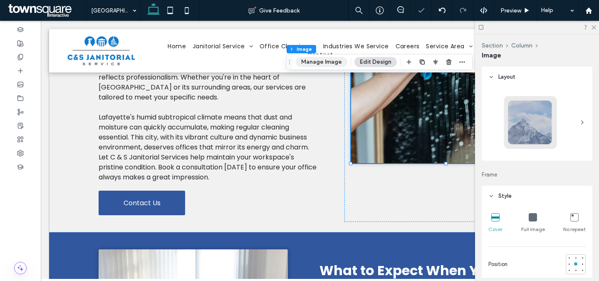
click at [326, 62] on button "Manage Image" at bounding box center [322, 62] width 52 height 10
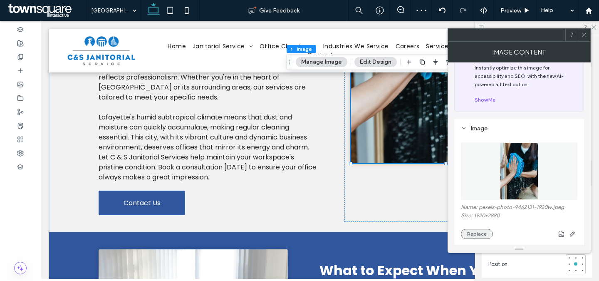
scroll to position [55, 0]
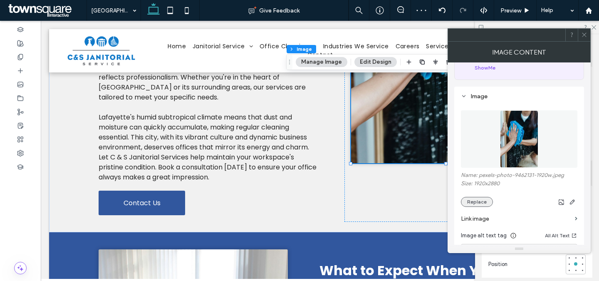
click at [473, 201] on button "Replace" at bounding box center [477, 202] width 32 height 10
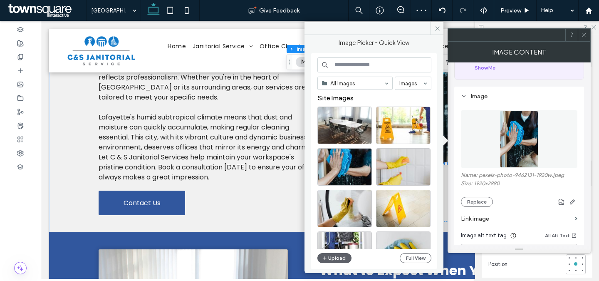
click at [368, 64] on input at bounding box center [374, 64] width 114 height 15
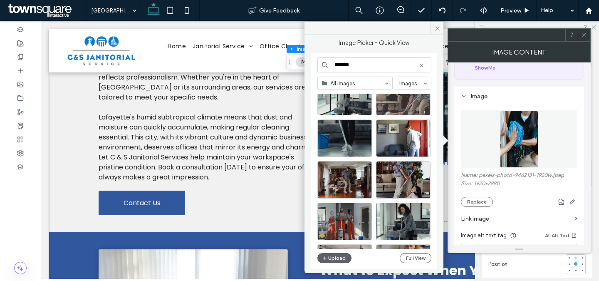
scroll to position [487, 0]
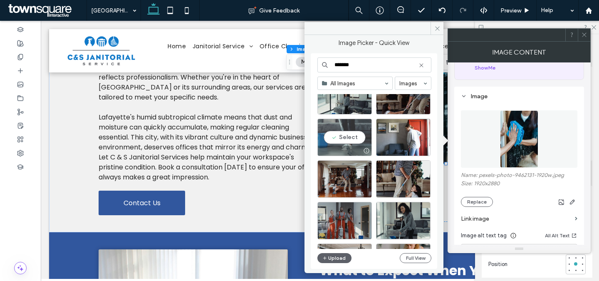
type input "*******"
click at [360, 140] on div "Select" at bounding box center [344, 137] width 54 height 37
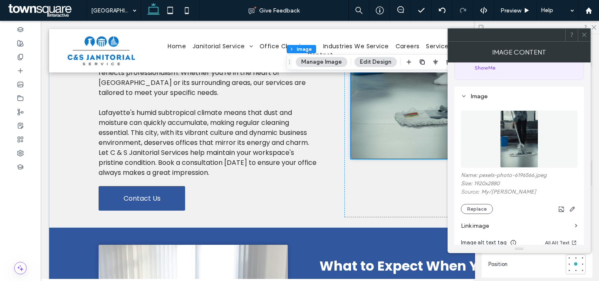
scroll to position [296, 0]
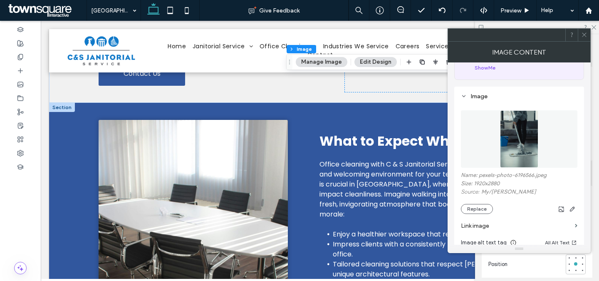
click at [399, 139] on span "What to Expect When You Book" at bounding box center [426, 140] width 214 height 19
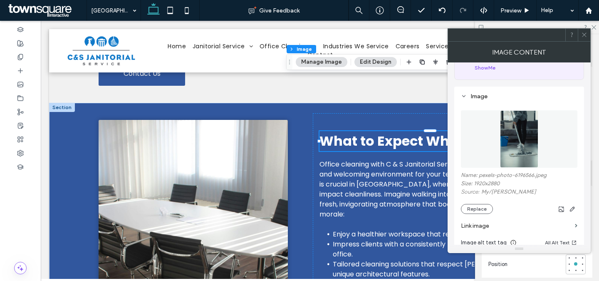
click at [399, 139] on span "What to Expect When You Book" at bounding box center [426, 140] width 214 height 19
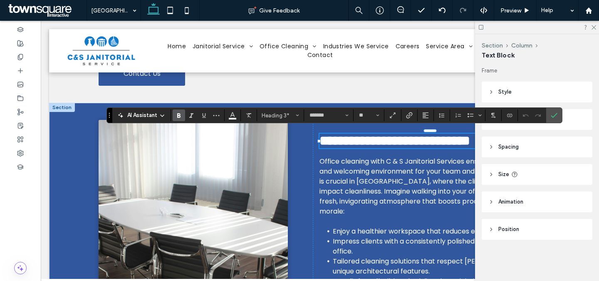
paste div
click at [373, 172] on span "Office cleaning with C & S Janitorial Services ensures a spotless and welcoming…" at bounding box center [429, 185] width 220 height 59
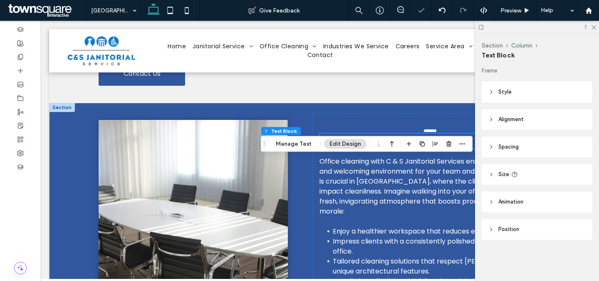
click at [373, 172] on span "Office cleaning with C & S Janitorial Services ensures a spotless and welcoming…" at bounding box center [429, 185] width 220 height 59
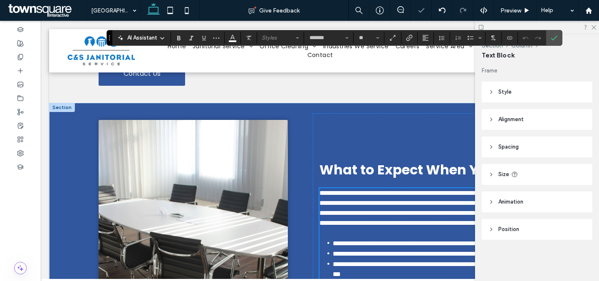
scroll to position [402, 0]
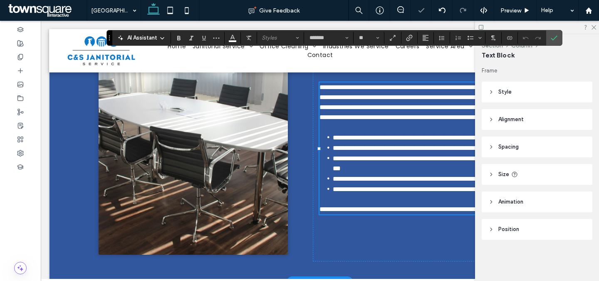
paste div
type input "**"
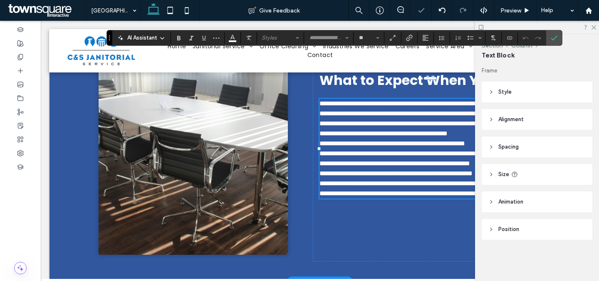
scroll to position [61, 0]
type input "*******"
type input "**"
click at [468, 121] on p "**********" at bounding box center [429, 119] width 221 height 40
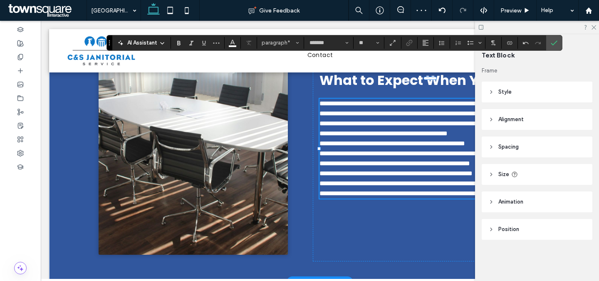
scroll to position [397, 0]
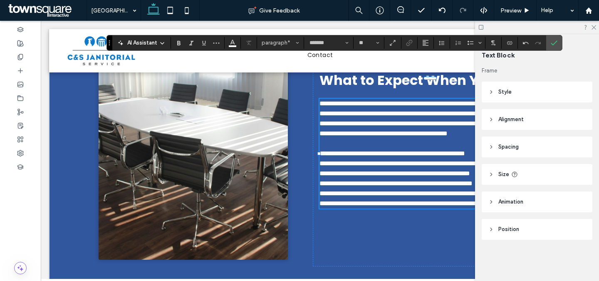
click at [367, 198] on p "**********" at bounding box center [429, 193] width 221 height 10
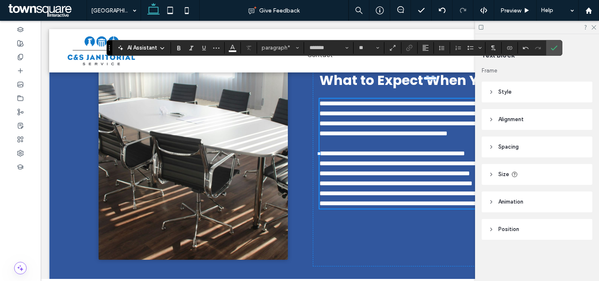
scroll to position [392, 0]
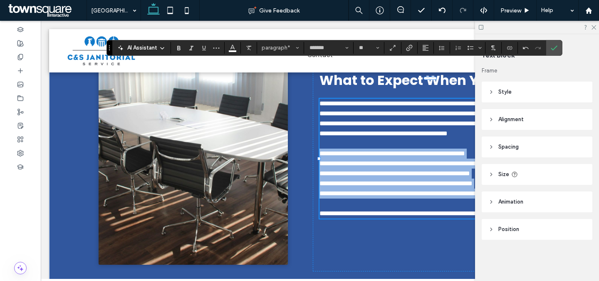
drag, startPoint x: 368, startPoint y: 200, endPoint x: 317, endPoint y: 143, distance: 77.2
click at [319, 143] on div "**********" at bounding box center [429, 159] width 221 height 120
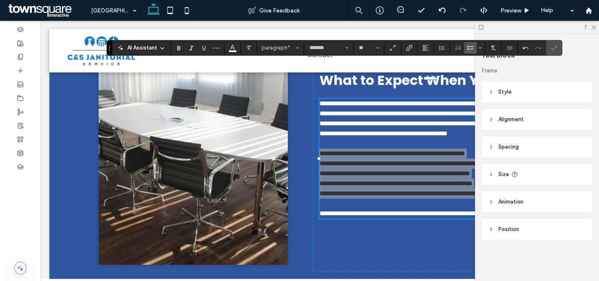
click at [471, 46] on icon "Bulleted List" at bounding box center [470, 47] width 7 height 7
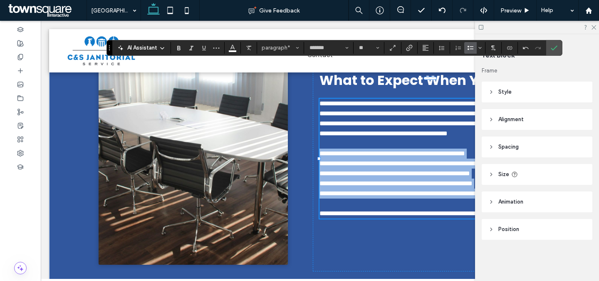
scroll to position [387, 0]
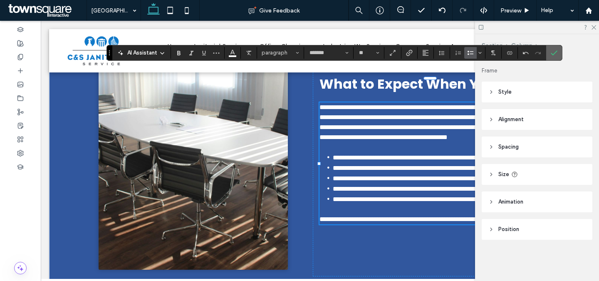
click at [554, 52] on icon "Confirm" at bounding box center [554, 52] width 7 height 7
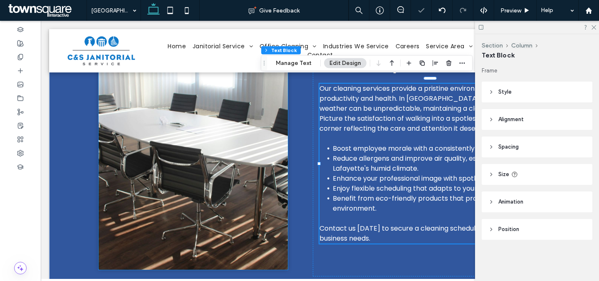
click at [170, 127] on img at bounding box center [193, 149] width 189 height 240
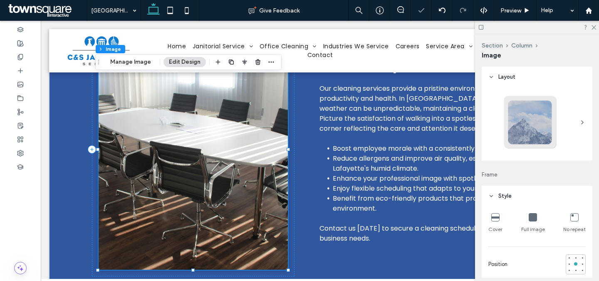
type input "*"
click at [142, 62] on button "Manage Image" at bounding box center [131, 62] width 52 height 10
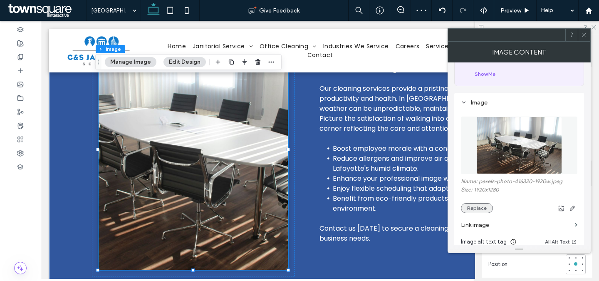
scroll to position [51, 0]
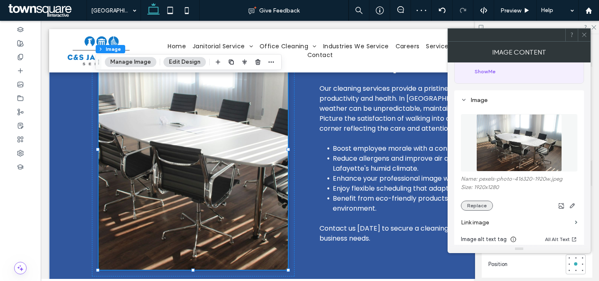
drag, startPoint x: 481, startPoint y: 200, endPoint x: 484, endPoint y: 204, distance: 5.1
click at [481, 200] on div "Name: pexels-photo-416320-1920w.jpeg Size: 1920x1280 Replace" at bounding box center [519, 192] width 116 height 35
click at [484, 204] on button "Replace" at bounding box center [477, 205] width 32 height 10
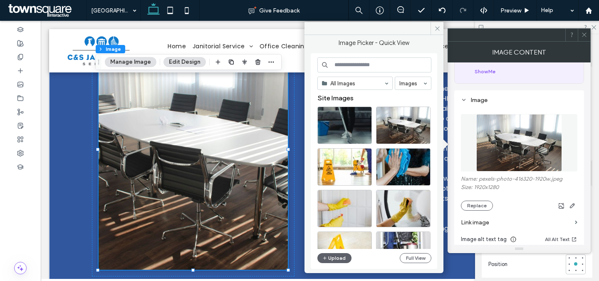
click at [399, 67] on input at bounding box center [374, 64] width 114 height 15
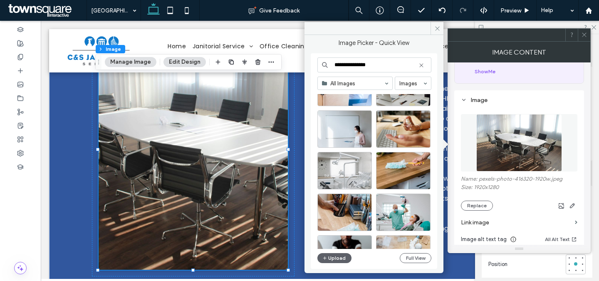
scroll to position [321, 0]
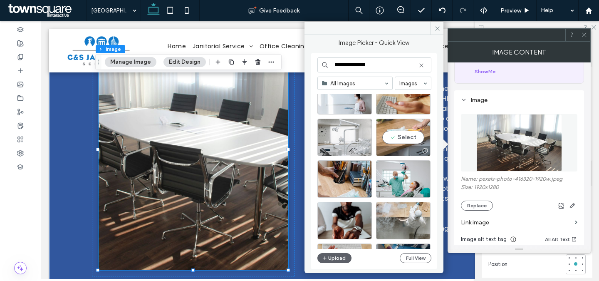
type input "**********"
click at [417, 139] on div "Select" at bounding box center [403, 137] width 54 height 37
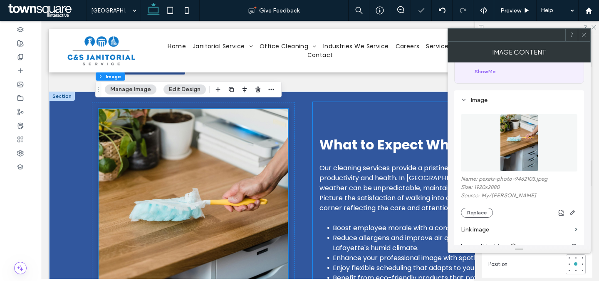
scroll to position [298, 0]
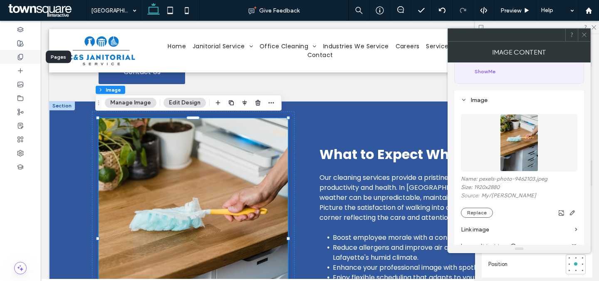
click at [25, 58] on div at bounding box center [20, 57] width 41 height 14
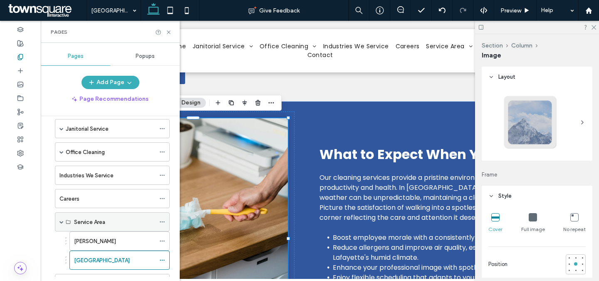
scroll to position [95, 0]
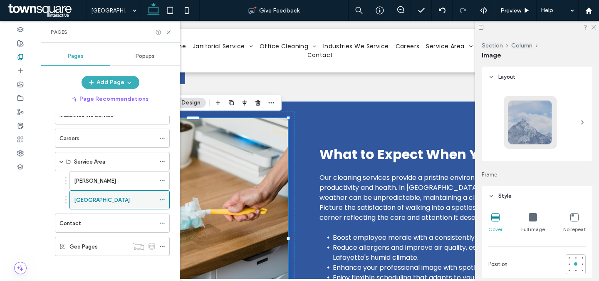
click at [160, 198] on icon at bounding box center [162, 200] width 6 height 6
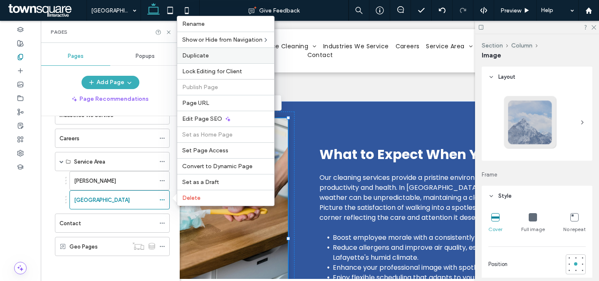
click at [203, 58] on span "Duplicate" at bounding box center [195, 55] width 27 height 7
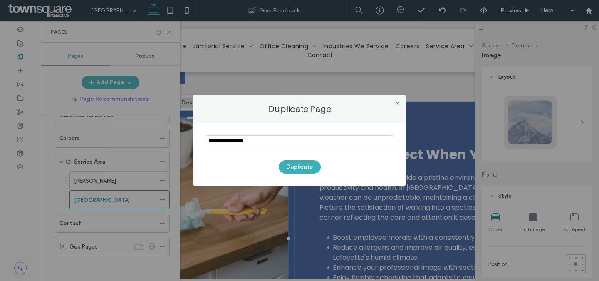
click at [265, 138] on input "notEmpty" at bounding box center [299, 140] width 187 height 11
type input "**********"
click at [299, 172] on button "Duplicate" at bounding box center [300, 166] width 42 height 13
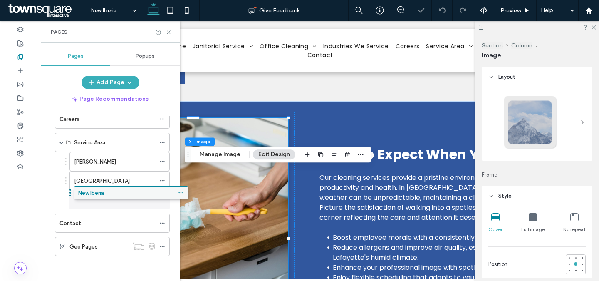
type input "*"
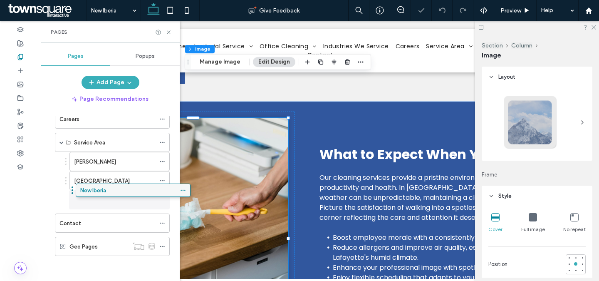
drag, startPoint x: 94, startPoint y: 243, endPoint x: 115, endPoint y: 190, distance: 57.1
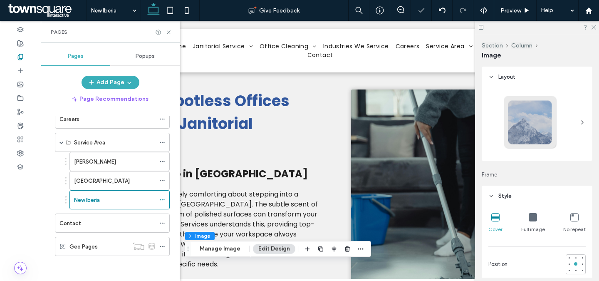
scroll to position [0, 0]
click at [250, 116] on h1 "Achieve Spotless Offices with C & S Janitorial Services" at bounding box center [209, 123] width 221 height 69
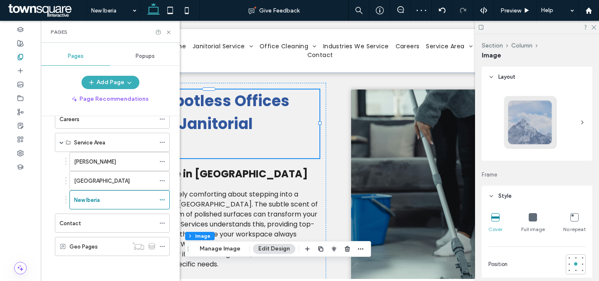
click at [250, 116] on h1 "Achieve Spotless Offices with C & S Janitorial Services" at bounding box center [209, 123] width 221 height 69
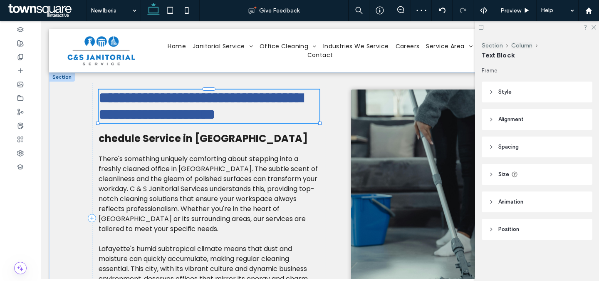
type input "*******"
type input "**"
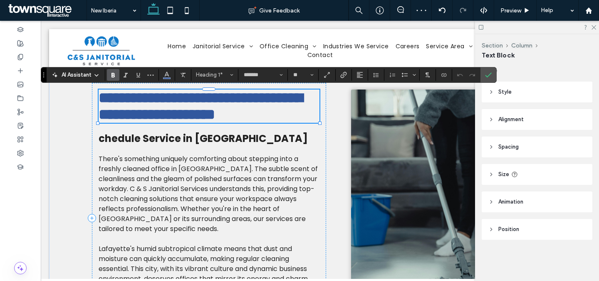
paste div
click at [245, 146] on h2 "chedule Service in Lafayette" at bounding box center [209, 138] width 221 height 15
click at [245, 146] on div "chedule Service in Lafayette" at bounding box center [209, 138] width 221 height 15
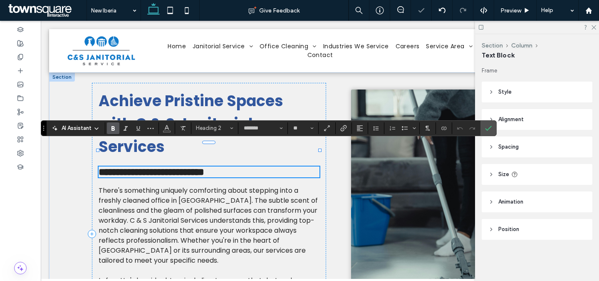
paste div
type input "**"
click at [247, 203] on span "There's something uniquely comforting about stepping into a freshly cleaned off…" at bounding box center [208, 224] width 219 height 79
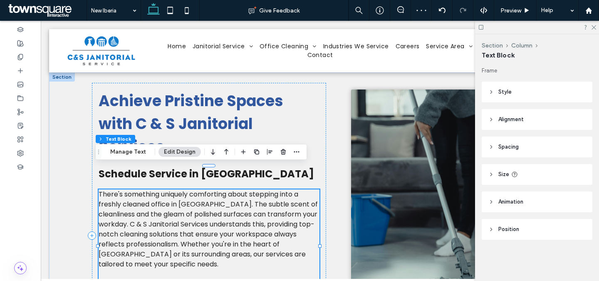
click at [253, 203] on span "There's something uniquely comforting about stepping into a freshly cleaned off…" at bounding box center [208, 228] width 219 height 79
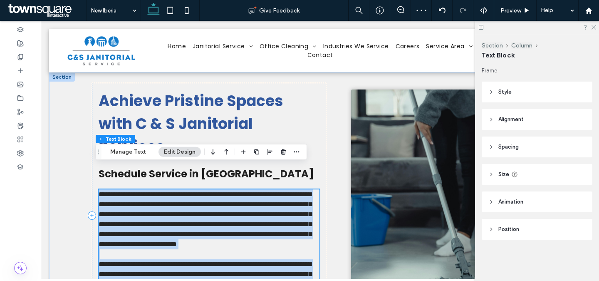
scroll to position [99, 0]
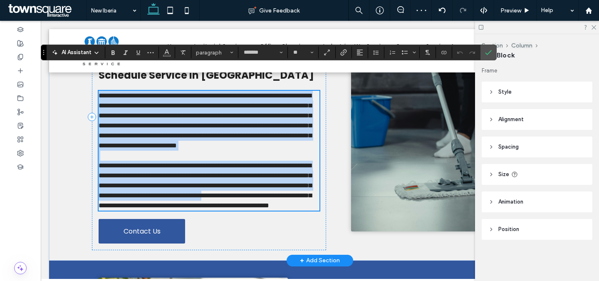
click at [253, 203] on span "**********" at bounding box center [205, 185] width 213 height 46
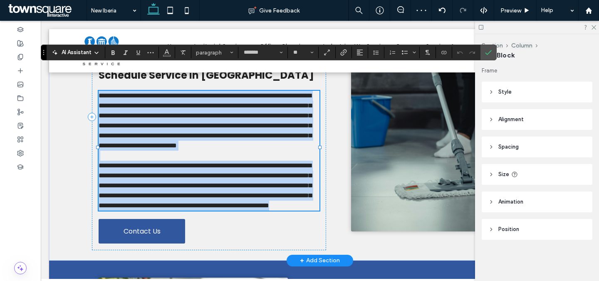
paste div
type input "**"
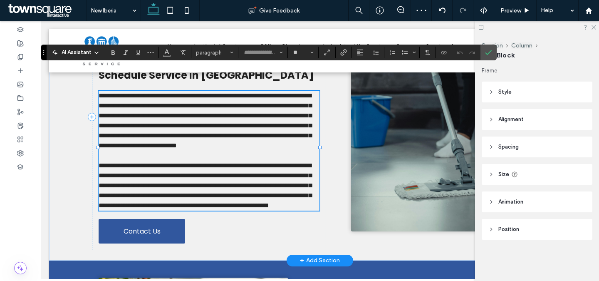
scroll to position [13, 0]
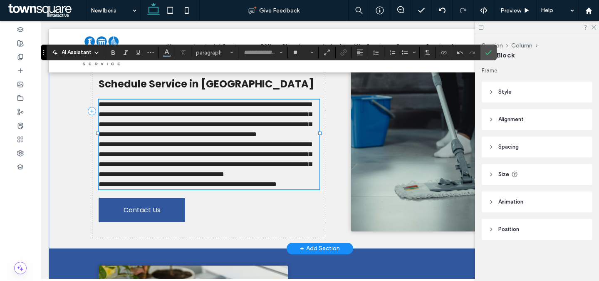
type input "*******"
type input "**"
click at [173, 126] on p "**********" at bounding box center [209, 119] width 221 height 40
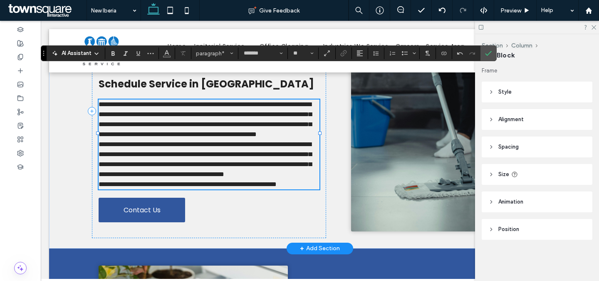
scroll to position [98, 0]
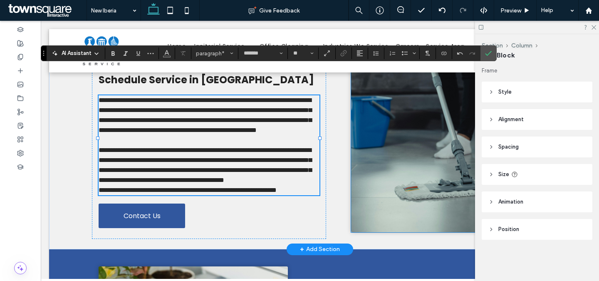
click at [369, 129] on img at bounding box center [445, 112] width 189 height 240
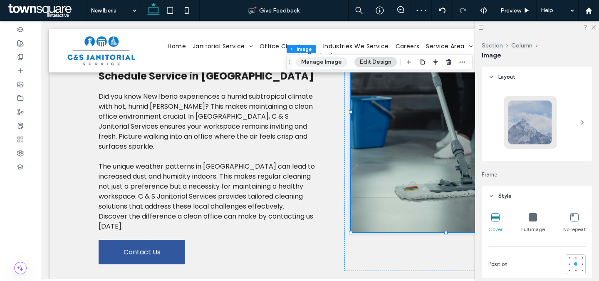
click at [326, 62] on button "Manage Image" at bounding box center [322, 62] width 52 height 10
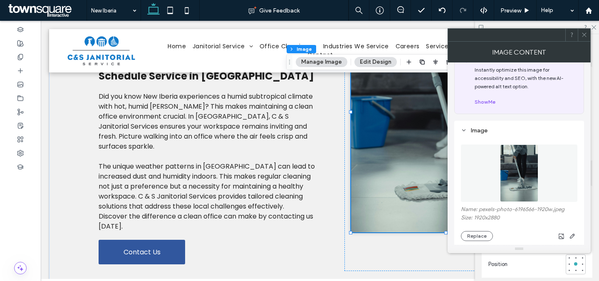
scroll to position [62, 0]
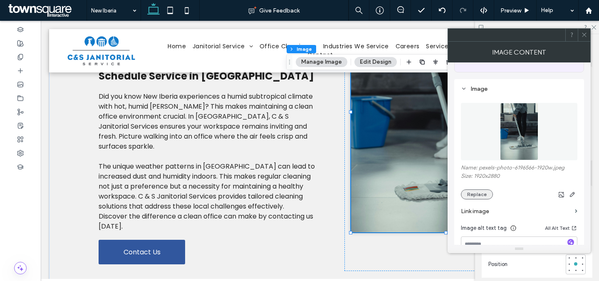
click at [482, 197] on button "Replace" at bounding box center [477, 194] width 32 height 10
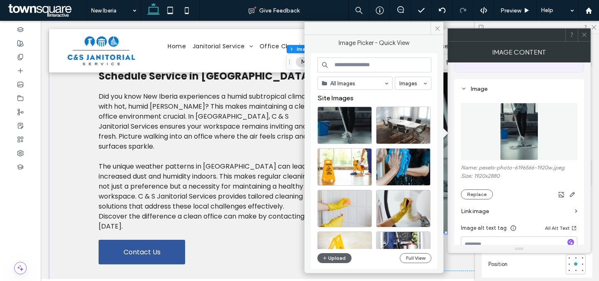
click at [397, 64] on input at bounding box center [374, 64] width 114 height 15
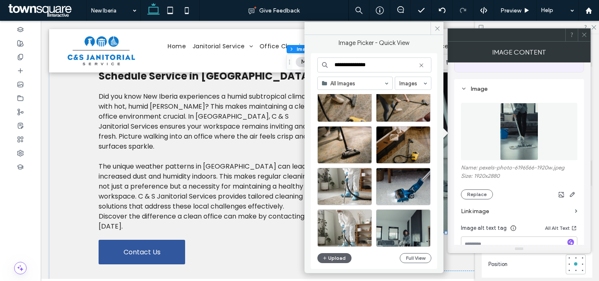
scroll to position [231, 0]
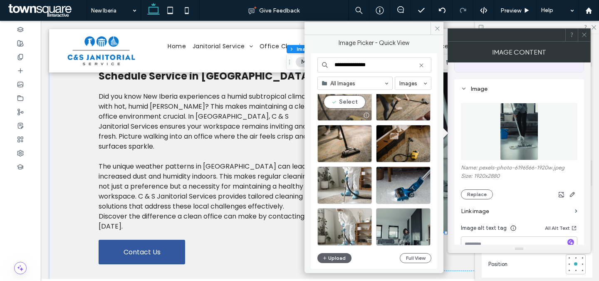
type input "**********"
click at [353, 105] on div "Select" at bounding box center [344, 101] width 54 height 37
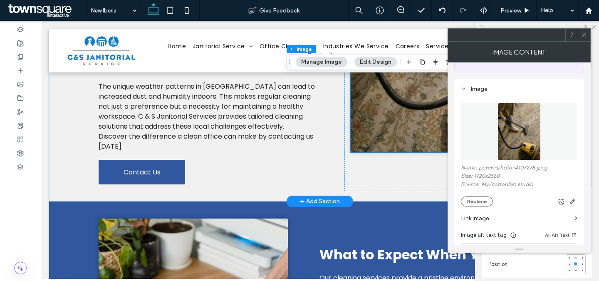
scroll to position [254, 0]
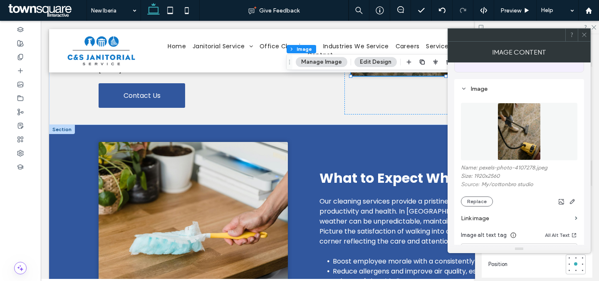
click at [388, 168] on span "What to Expect When You Book" at bounding box center [426, 177] width 214 height 19
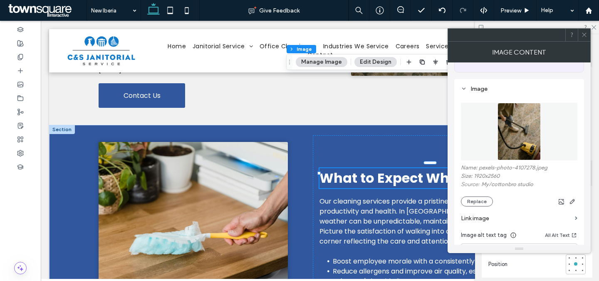
click at [388, 168] on span "What to Expect When You Book" at bounding box center [426, 177] width 214 height 19
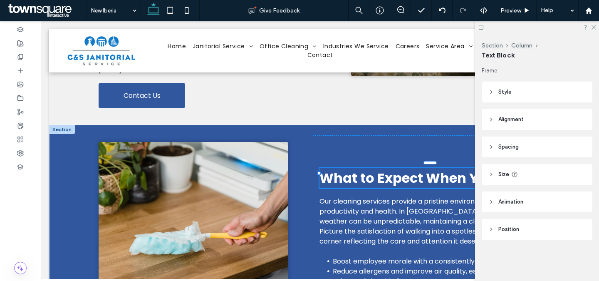
type input "*******"
type input "**"
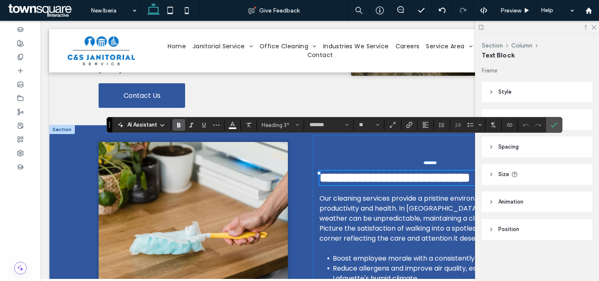
paste div
type input "**"
click at [342, 193] on span "Our cleaning services provide a pristine environment, crucial for productivity …" at bounding box center [427, 217] width 217 height 49
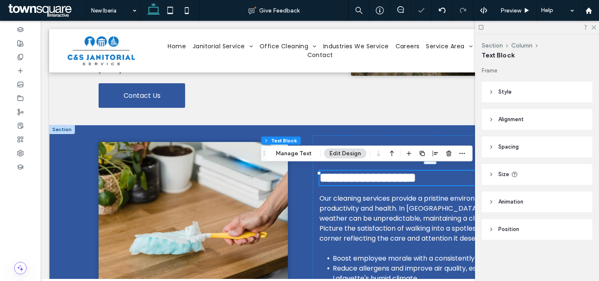
click at [342, 193] on span "Our cleaning services provide a pristine environment, crucial for productivity …" at bounding box center [427, 217] width 217 height 49
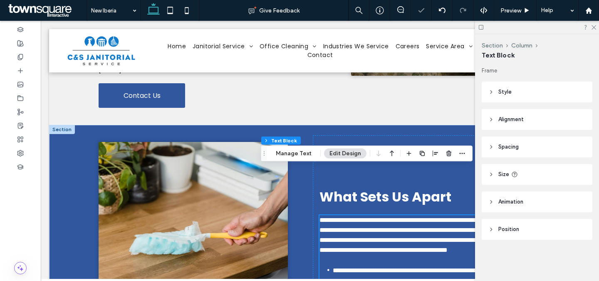
scroll to position [359, 0]
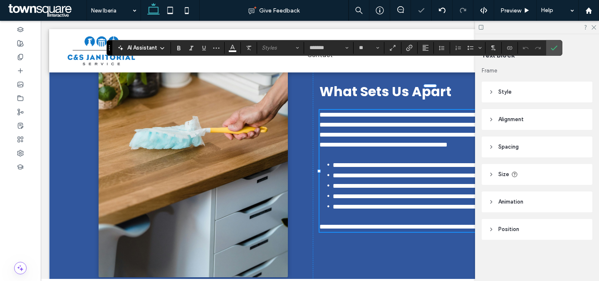
paste div
type input "**"
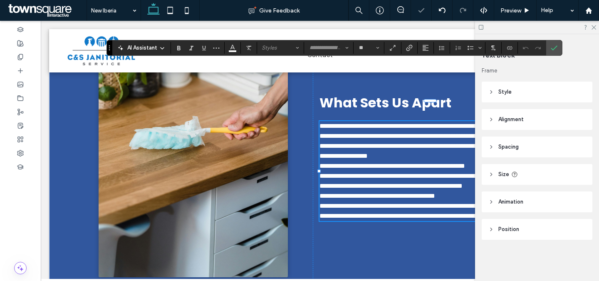
scroll to position [61, 0]
type input "*******"
type input "**"
click at [382, 121] on p "**********" at bounding box center [429, 141] width 221 height 40
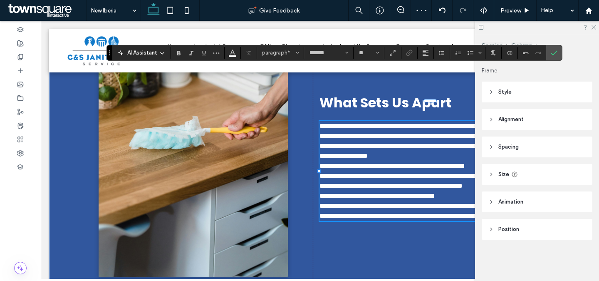
scroll to position [354, 0]
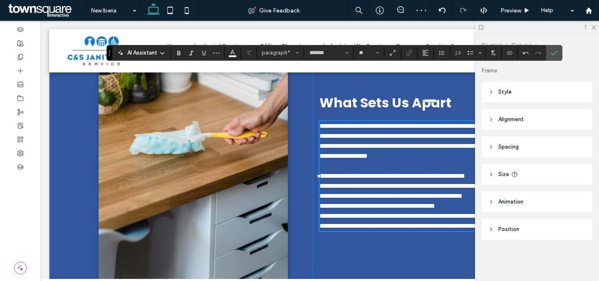
click at [360, 211] on p "**********" at bounding box center [429, 216] width 221 height 10
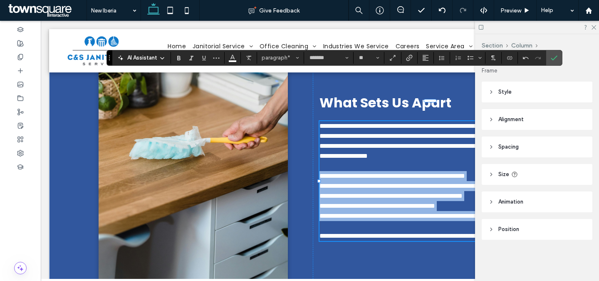
drag, startPoint x: 346, startPoint y: 200, endPoint x: 318, endPoint y: 145, distance: 61.9
click at [319, 146] on div "**********" at bounding box center [429, 181] width 221 height 120
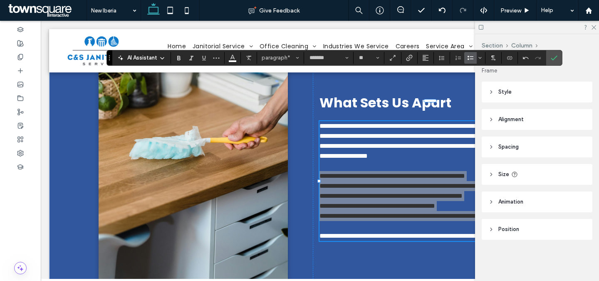
click at [469, 58] on icon "Bulleted List" at bounding box center [470, 57] width 7 height 7
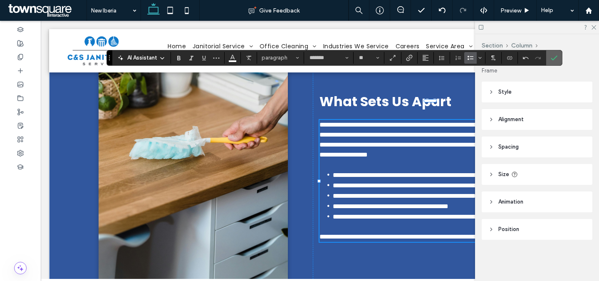
click at [556, 59] on icon "Confirm" at bounding box center [554, 57] width 7 height 7
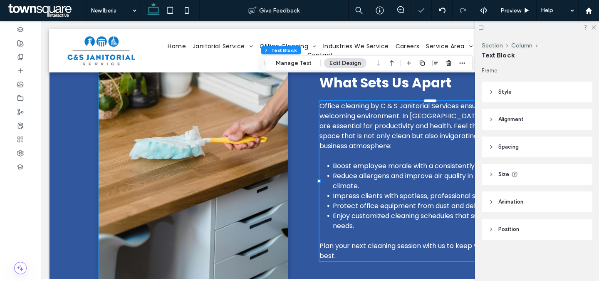
click at [210, 123] on img at bounding box center [193, 167] width 189 height 240
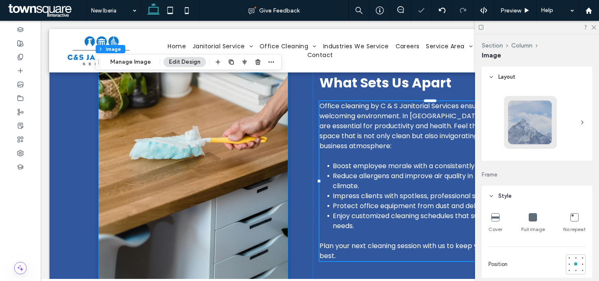
type input "*"
click at [141, 65] on button "Manage Image" at bounding box center [131, 62] width 52 height 10
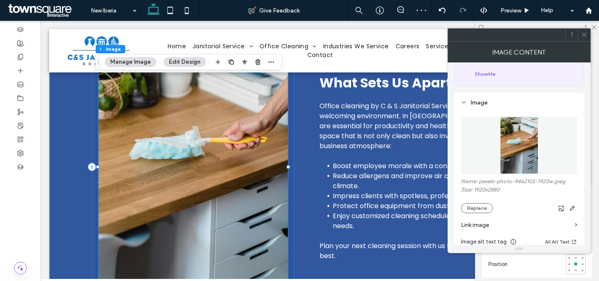
scroll to position [49, 0]
click at [479, 205] on button "Replace" at bounding box center [477, 207] width 32 height 10
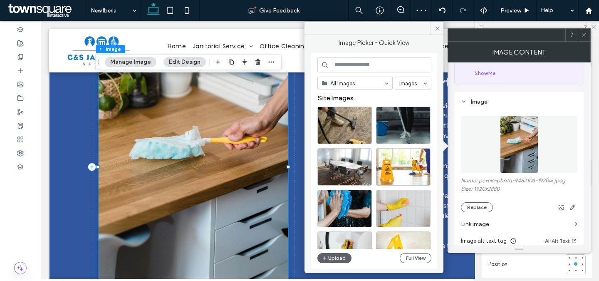
click at [356, 69] on input at bounding box center [374, 64] width 114 height 15
click at [361, 67] on input at bounding box center [374, 64] width 114 height 15
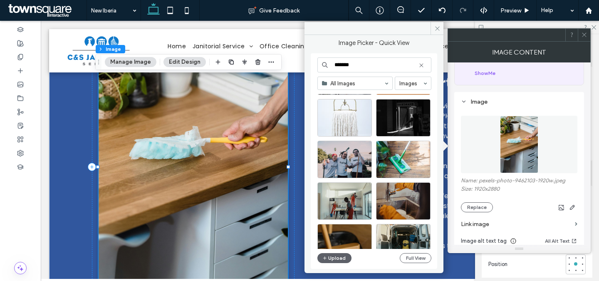
scroll to position [1836, 0]
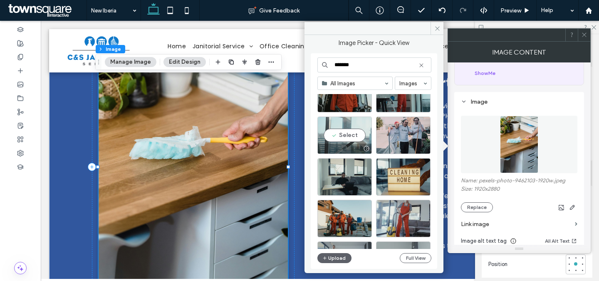
type input "*******"
click at [363, 135] on div "Select" at bounding box center [344, 134] width 54 height 37
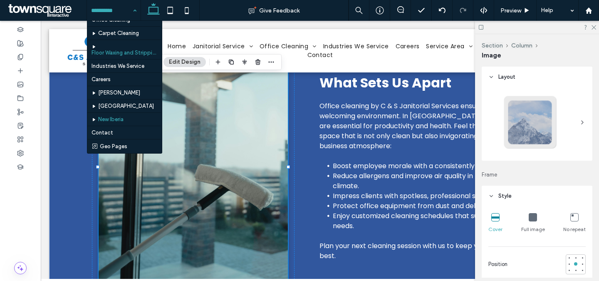
scroll to position [0, 0]
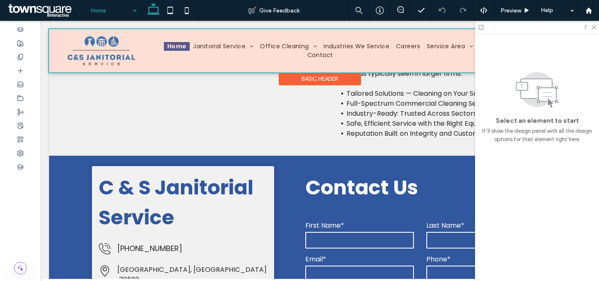
scroll to position [1900, 0]
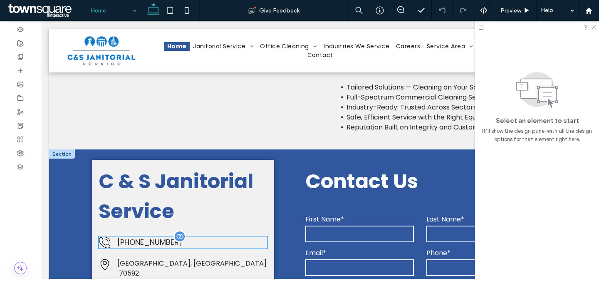
click at [261, 236] on p "[PHONE_NUMBER]" at bounding box center [192, 241] width 151 height 11
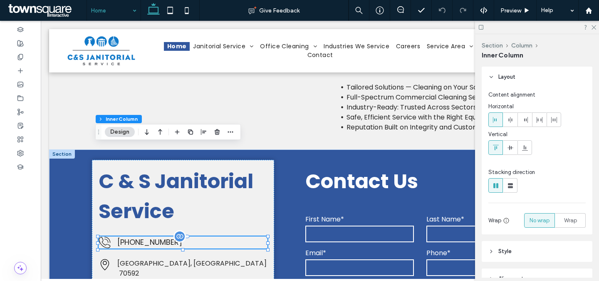
type input "**"
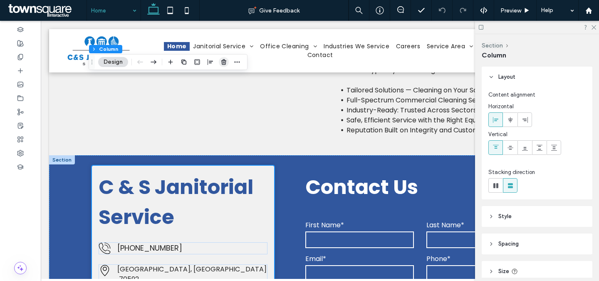
click at [225, 65] on icon "button" at bounding box center [223, 62] width 7 height 7
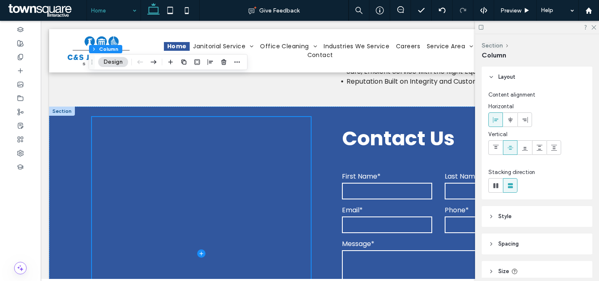
scroll to position [1956, 0]
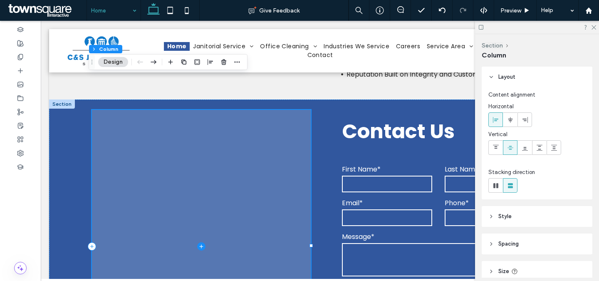
click at [201, 242] on icon at bounding box center [201, 246] width 8 height 8
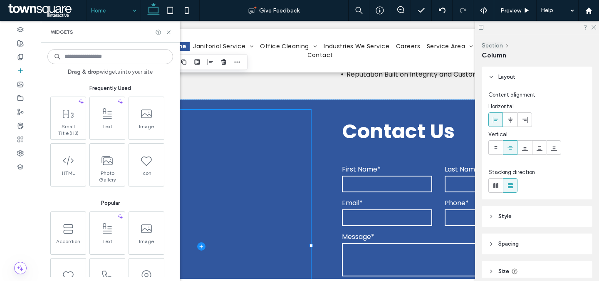
click at [143, 55] on input at bounding box center [110, 56] width 126 height 15
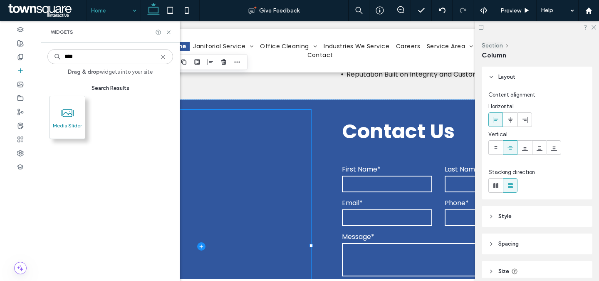
type input "****"
click at [68, 118] on icon at bounding box center [67, 112] width 13 height 13
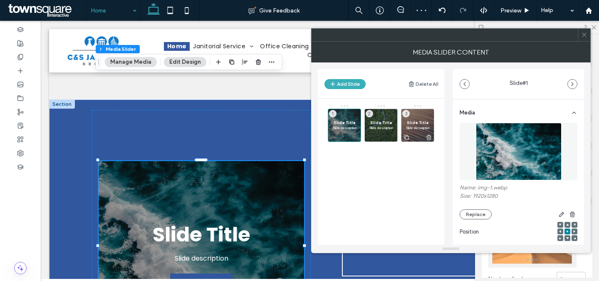
click at [427, 136] on icon at bounding box center [428, 136] width 7 height 7
click at [349, 125] on p "Slide description" at bounding box center [344, 127] width 24 height 5
click at [570, 213] on use "button" at bounding box center [572, 213] width 5 height 5
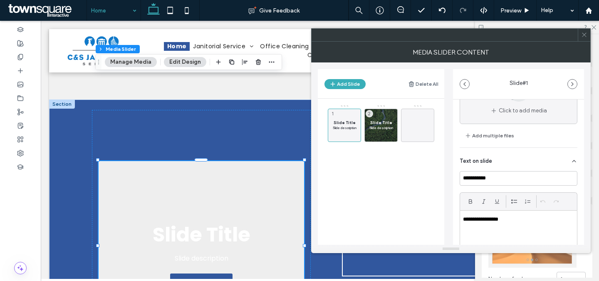
scroll to position [68, 0]
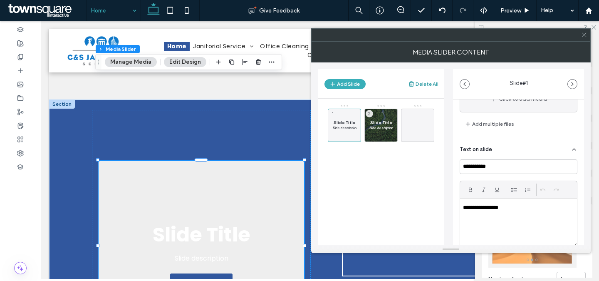
click at [425, 83] on button "Delete All" at bounding box center [423, 84] width 30 height 10
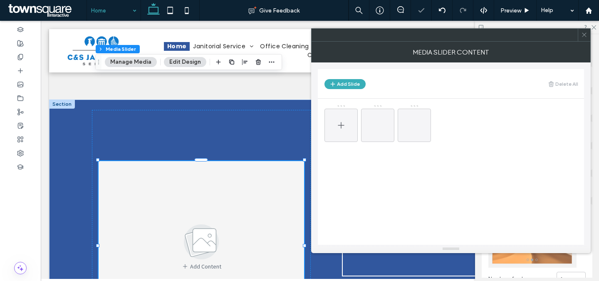
click at [340, 126] on icon at bounding box center [341, 125] width 10 height 10
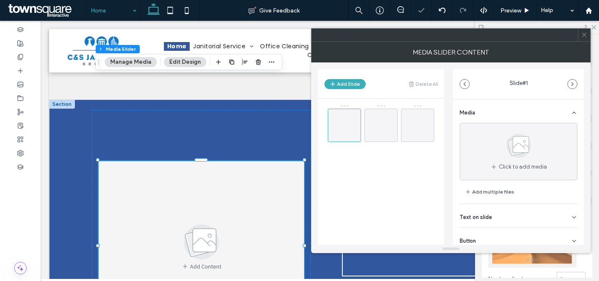
click at [503, 216] on div "Text on slide" at bounding box center [518, 215] width 118 height 23
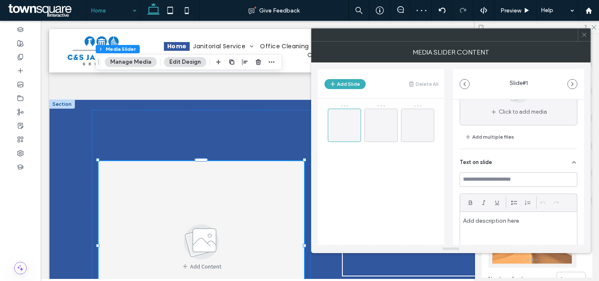
scroll to position [57, 0]
click at [513, 178] on input at bounding box center [518, 177] width 118 height 15
paste input "********"
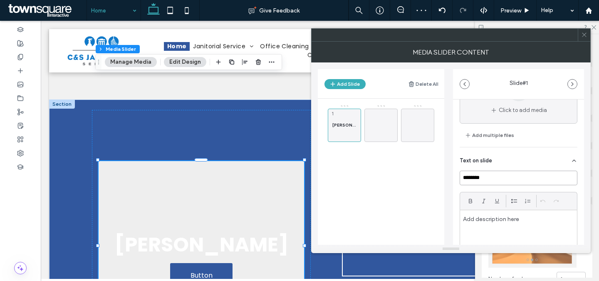
type input "********"
click at [547, 220] on p at bounding box center [518, 218] width 111 height 7
paste div
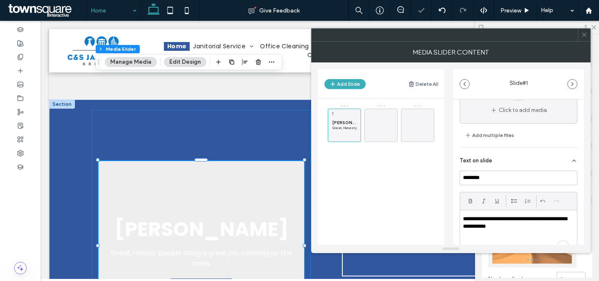
click at [586, 34] on icon at bounding box center [584, 35] width 6 height 6
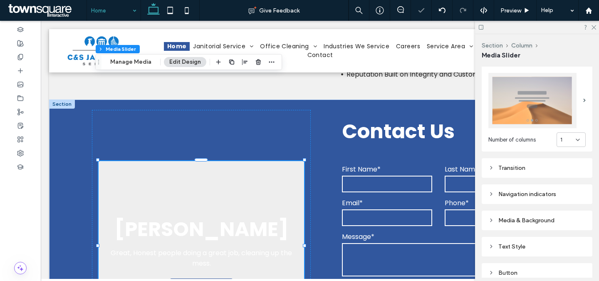
scroll to position [156, 0]
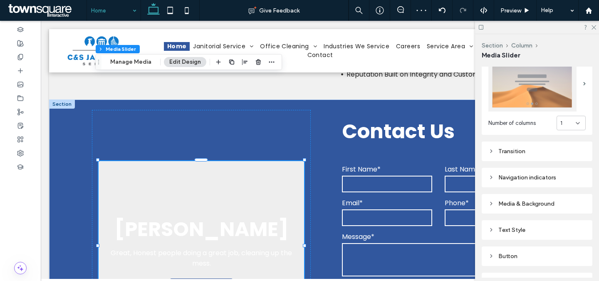
click at [522, 204] on div "Media & Background" at bounding box center [536, 203] width 97 height 11
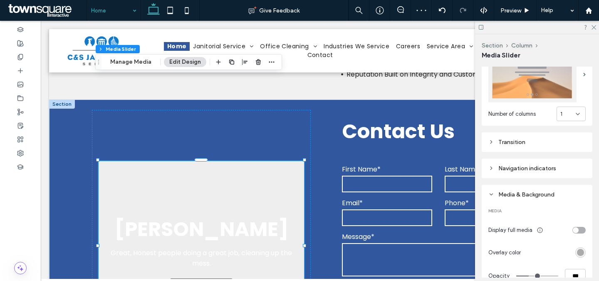
scroll to position [203, 0]
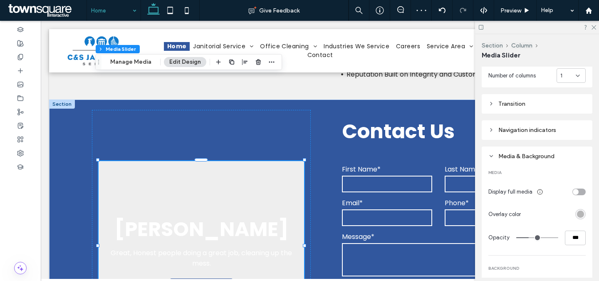
click at [578, 210] on div "rgba(0, 0, 0, 0.3)" at bounding box center [580, 213] width 7 height 7
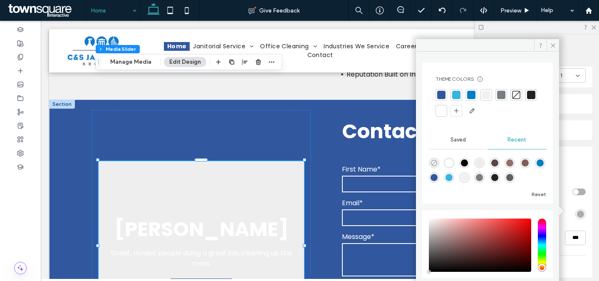
click at [431, 163] on use "rgba(0, 0, 0, 0)" at bounding box center [434, 163] width 6 height 6
type input "*"
type input "**"
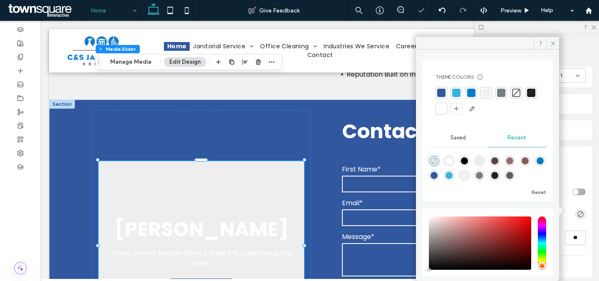
type input "*"
type input "**"
click at [585, 153] on div "Media & Background MEDIA Display full media Overlay color Opacity ** BACKGROUND…" at bounding box center [537, 283] width 111 height 274
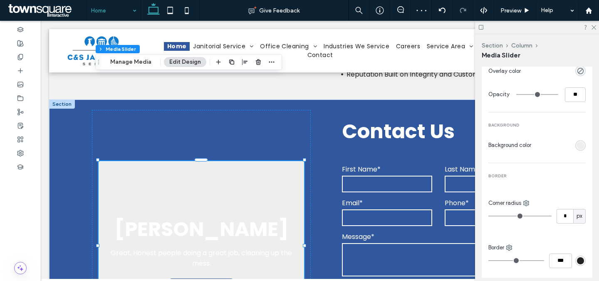
scroll to position [347, 0]
click at [579, 143] on div "rgb(238, 238, 238)" at bounding box center [580, 144] width 7 height 7
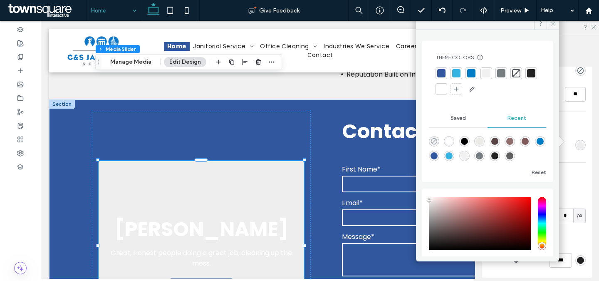
click at [432, 143] on icon "rgba(0, 0, 0, 0)" at bounding box center [433, 141] width 7 height 7
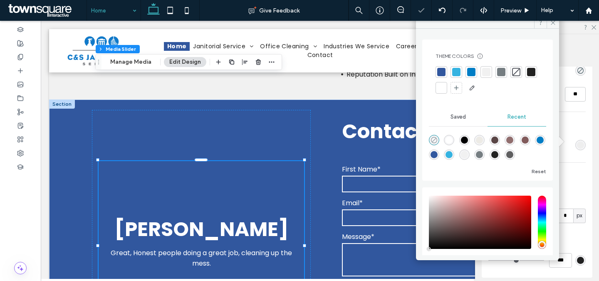
type input "*******"
type input "*"
type input "**"
click at [586, 171] on div "Media & Background MEDIA Display full media Overlay color Opacity ** BACKGROUND…" at bounding box center [537, 140] width 111 height 274
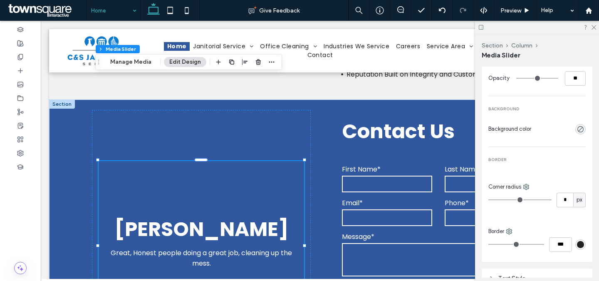
scroll to position [455, 0]
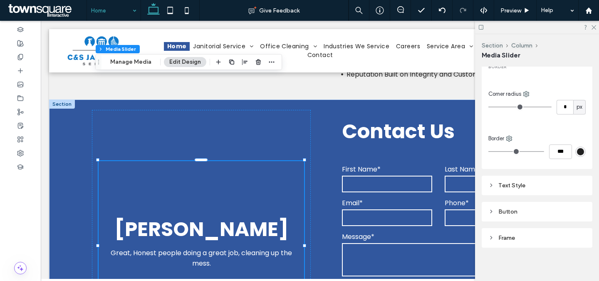
click at [539, 183] on div "Text Style" at bounding box center [536, 185] width 97 height 7
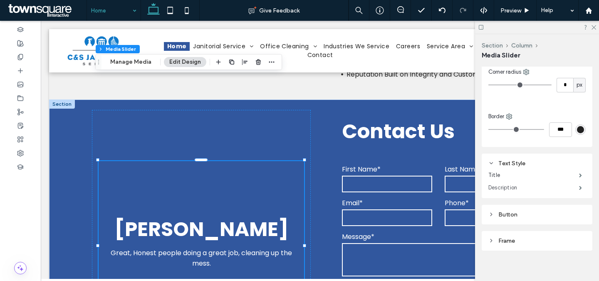
scroll to position [480, 0]
click at [545, 171] on label "Title" at bounding box center [533, 172] width 91 height 17
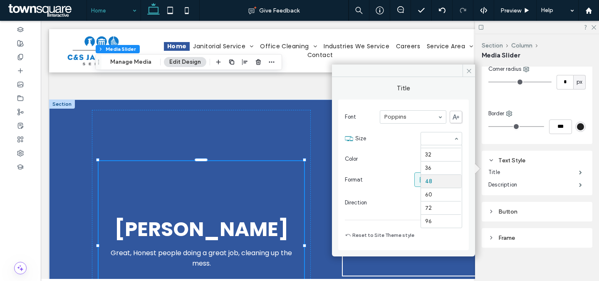
scroll to position [124, 0]
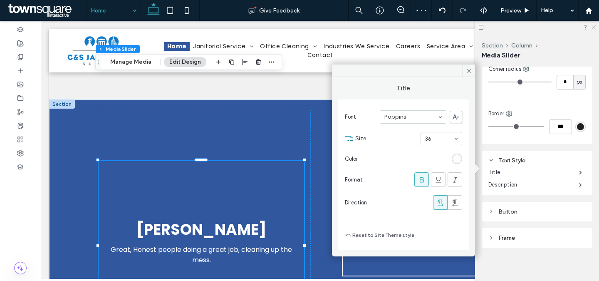
click at [592, 28] on icon at bounding box center [592, 26] width 5 height 5
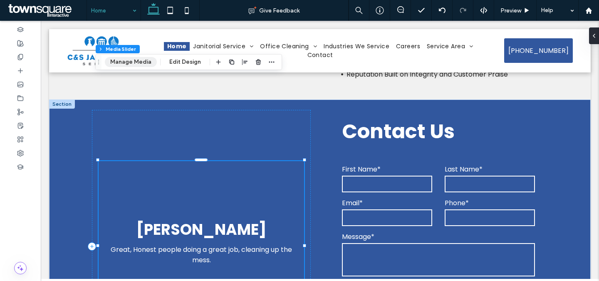
click at [140, 64] on button "Manage Media" at bounding box center [131, 62] width 52 height 10
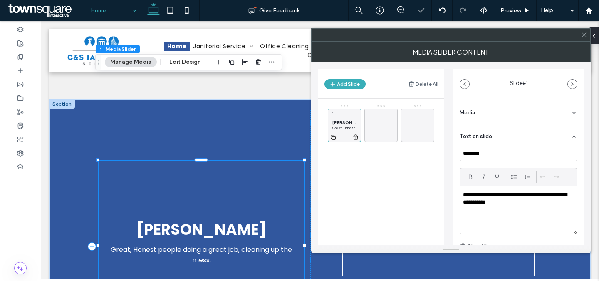
click at [335, 123] on span "Ronda F." at bounding box center [344, 122] width 24 height 5
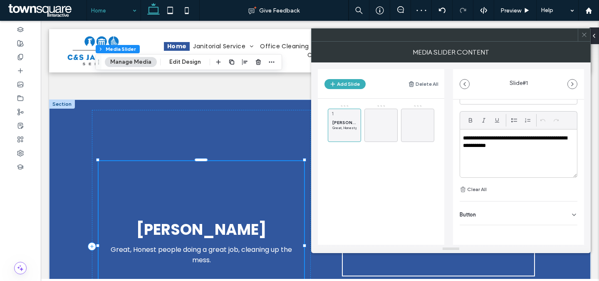
click at [470, 215] on span "Button" at bounding box center [467, 214] width 16 height 5
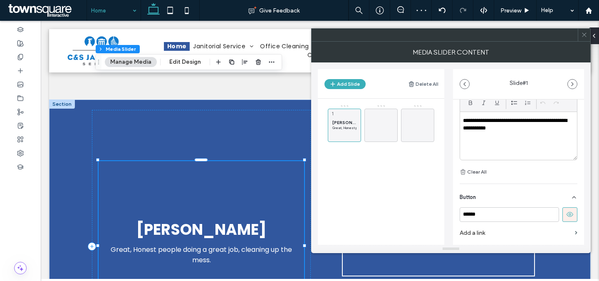
scroll to position [96, 0]
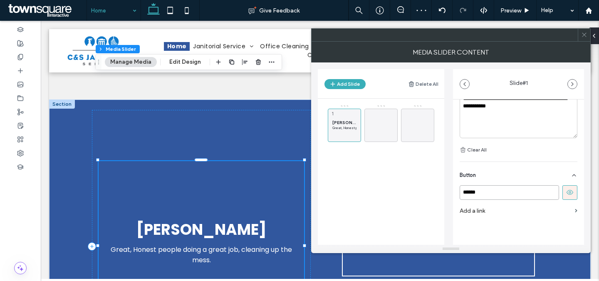
click at [548, 194] on input "******" at bounding box center [508, 192] width 99 height 15
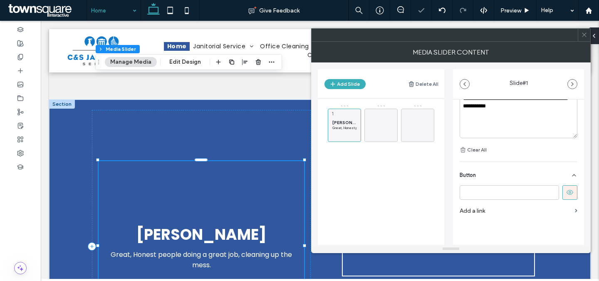
click at [566, 191] on icon at bounding box center [569, 191] width 7 height 7
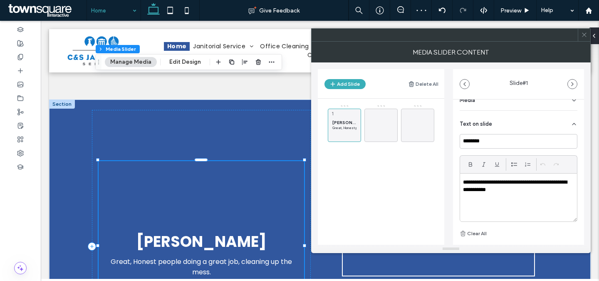
scroll to position [0, 0]
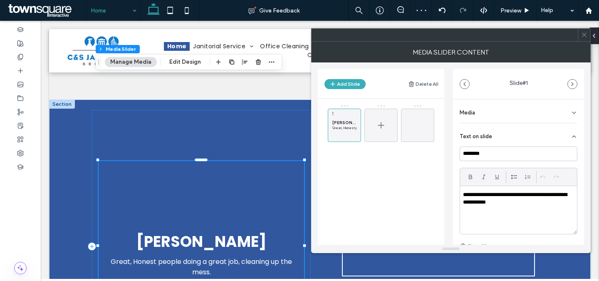
click at [390, 128] on div at bounding box center [380, 125] width 33 height 33
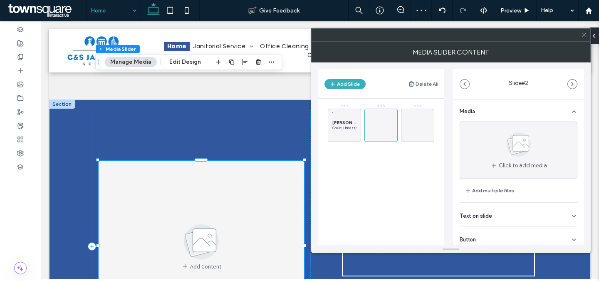
scroll to position [2, 0]
click at [493, 217] on div "Text on slide" at bounding box center [518, 213] width 118 height 23
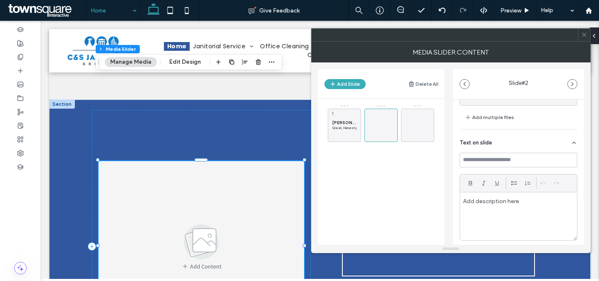
scroll to position [110, 0]
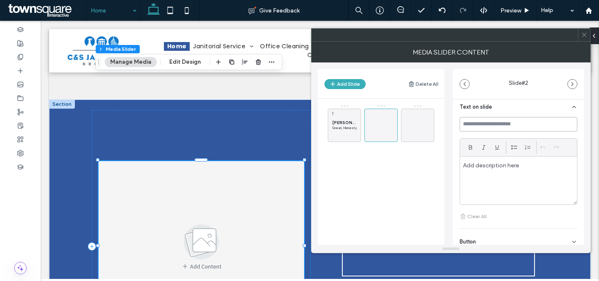
click at [513, 123] on input at bounding box center [518, 124] width 118 height 15
paste input "********"
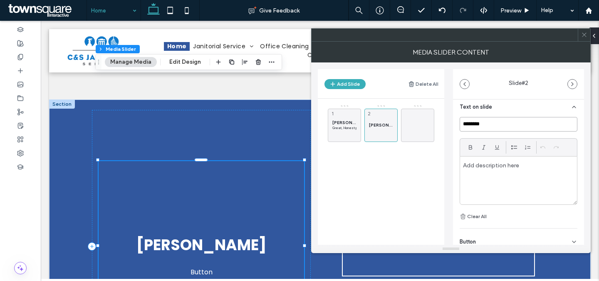
click at [524, 124] on input "********" at bounding box center [518, 124] width 118 height 15
paste input "**********"
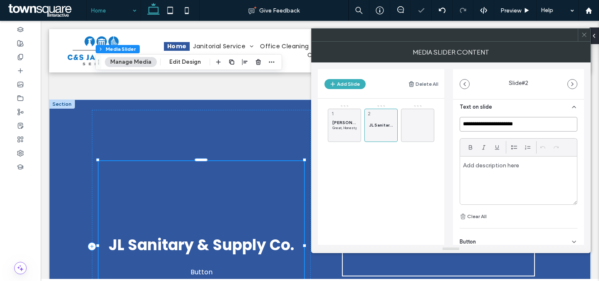
type input "**********"
click at [503, 179] on div at bounding box center [518, 180] width 117 height 48
paste div
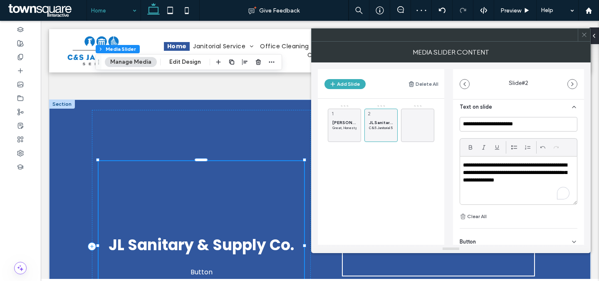
scroll to position [0, 0]
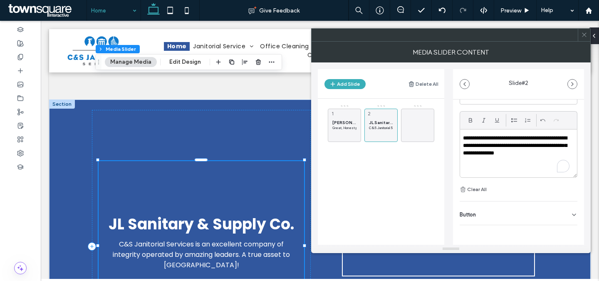
click at [492, 210] on div "Button" at bounding box center [518, 212] width 118 height 23
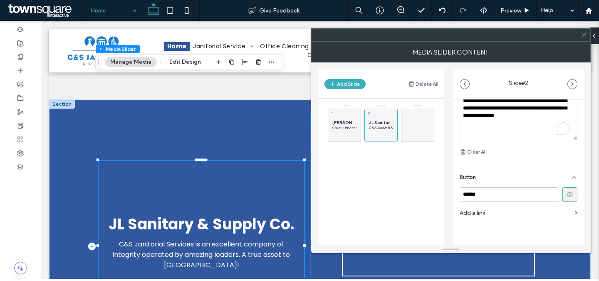
scroll to position [177, 0]
click at [520, 194] on input "******" at bounding box center [508, 192] width 99 height 15
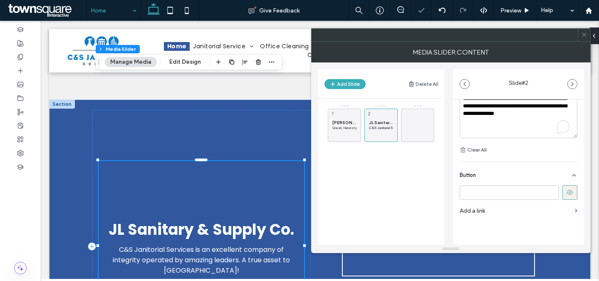
click at [566, 195] on icon at bounding box center [569, 191] width 7 height 7
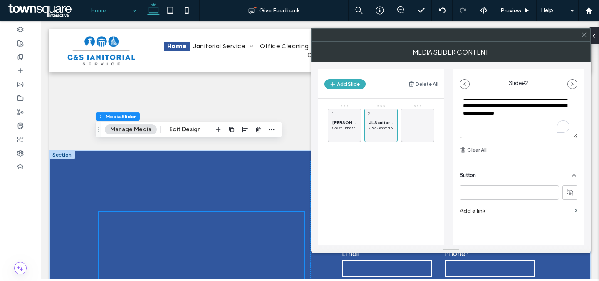
scroll to position [1919, 0]
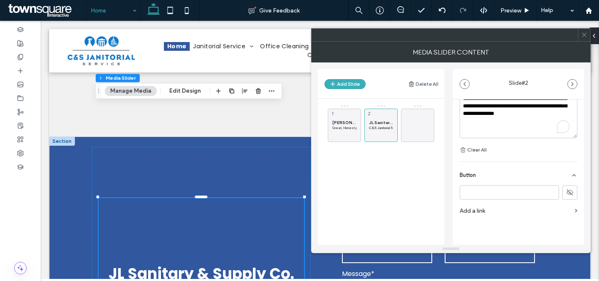
click at [581, 37] on icon at bounding box center [584, 35] width 6 height 6
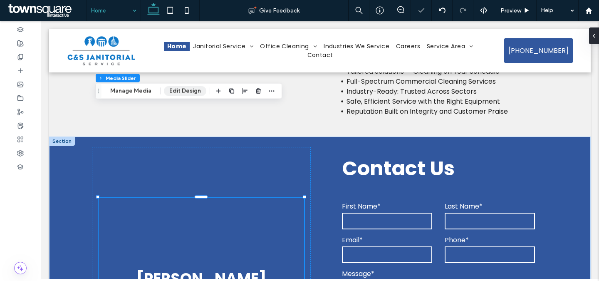
click at [190, 94] on button "Edit Design" at bounding box center [185, 91] width 42 height 10
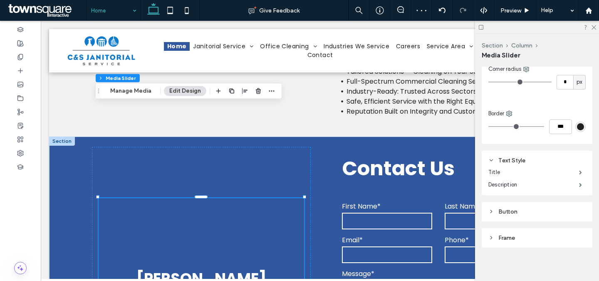
click at [524, 209] on div "Button" at bounding box center [536, 211] width 97 height 7
click at [524, 208] on div "Button" at bounding box center [536, 211] width 97 height 7
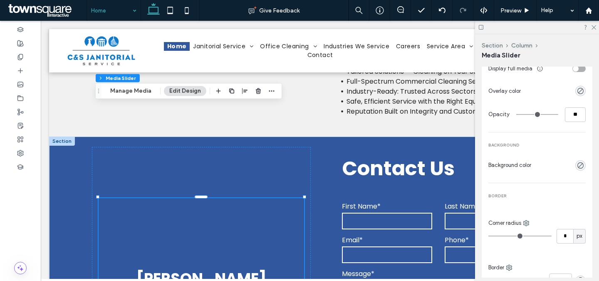
scroll to position [328, 0]
click at [559, 234] on input "*" at bounding box center [564, 234] width 17 height 15
type input "*"
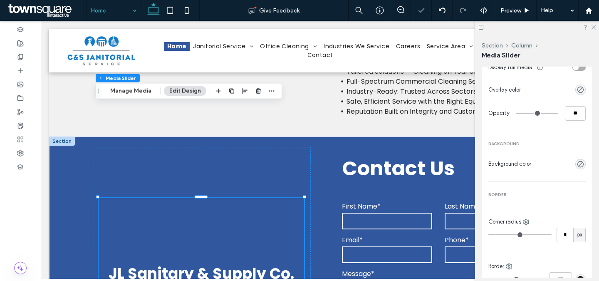
drag, startPoint x: 580, startPoint y: 194, endPoint x: 570, endPoint y: 173, distance: 23.2
click at [579, 192] on span "BORDER" at bounding box center [536, 195] width 97 height 6
click at [575, 161] on div "rgba(0, 0, 0, 0)" at bounding box center [580, 164] width 10 height 10
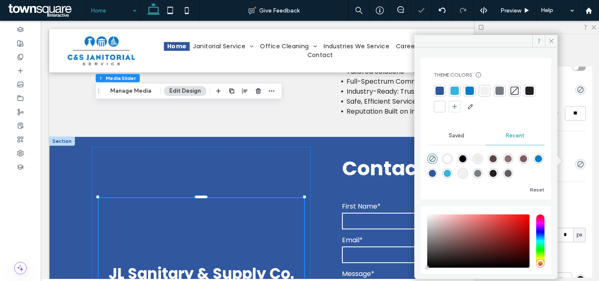
click at [471, 91] on div at bounding box center [469, 90] width 8 height 8
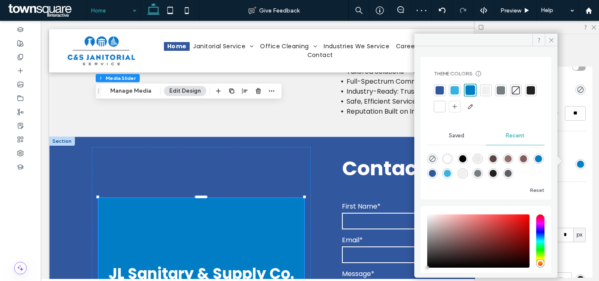
click at [526, 94] on div at bounding box center [530, 90] width 8 height 8
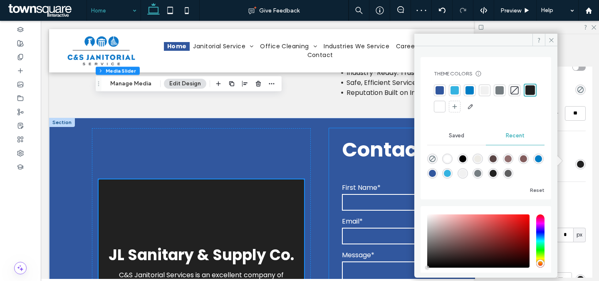
scroll to position [1939, 0]
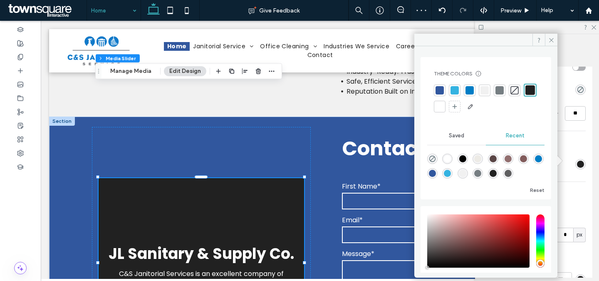
click at [585, 131] on div "Media & Background MEDIA Display full media Overlay color Opacity ** BACKGROUND…" at bounding box center [537, 159] width 111 height 274
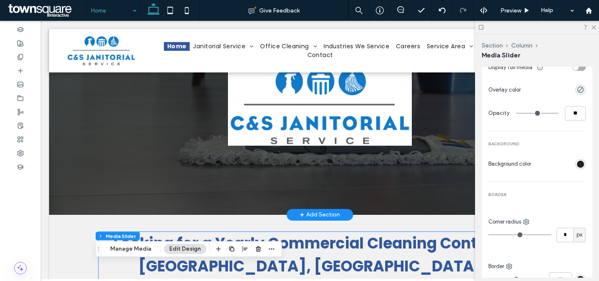
scroll to position [0, 0]
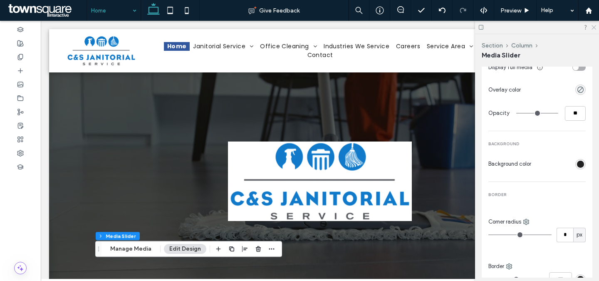
click at [592, 28] on icon at bounding box center [592, 26] width 5 height 5
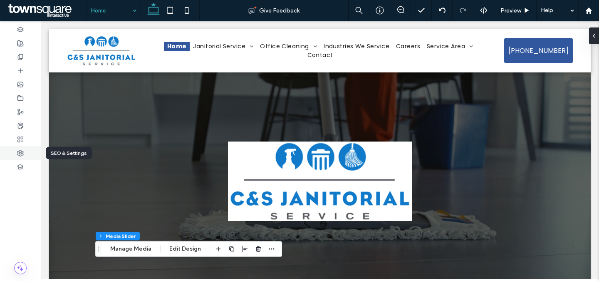
click at [23, 152] on div at bounding box center [20, 153] width 41 height 14
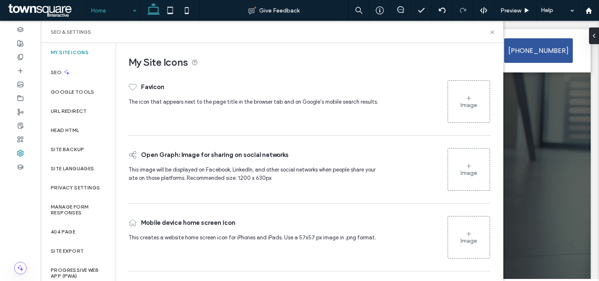
click at [469, 98] on icon at bounding box center [468, 98] width 7 height 7
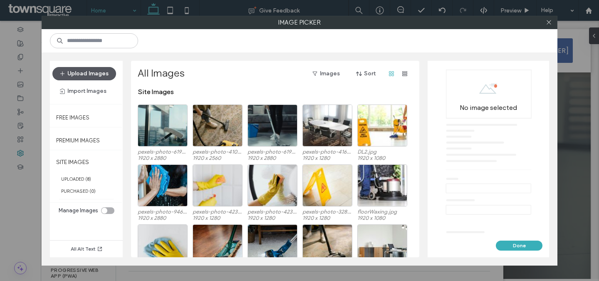
click at [78, 74] on button "Upload Images" at bounding box center [84, 73] width 64 height 13
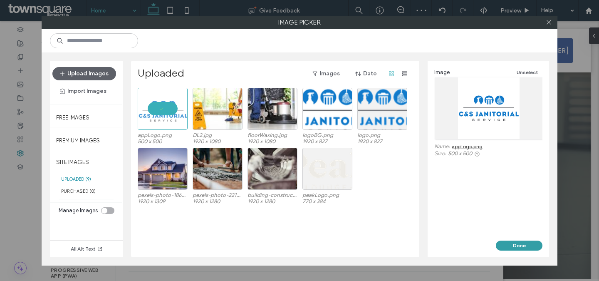
click at [519, 245] on button "Done" at bounding box center [519, 245] width 47 height 10
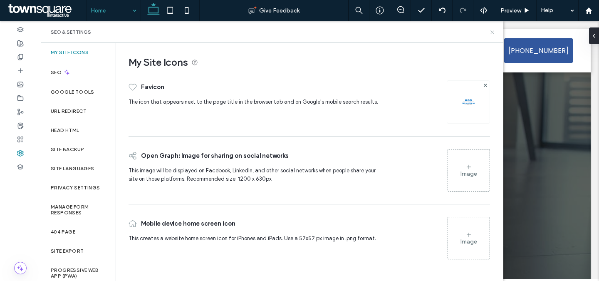
click at [493, 29] on icon at bounding box center [492, 32] width 6 height 6
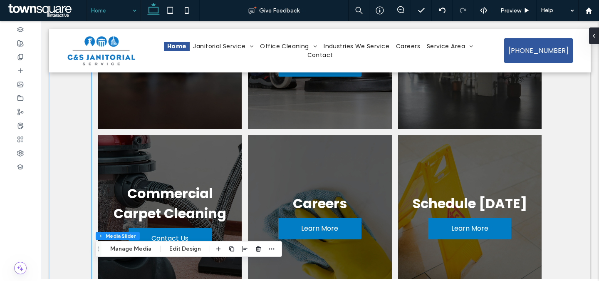
scroll to position [562, 0]
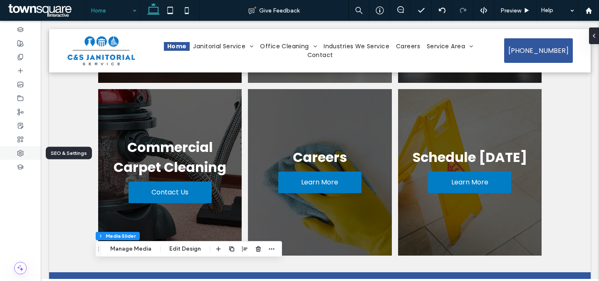
click at [17, 154] on use at bounding box center [20, 153] width 6 height 6
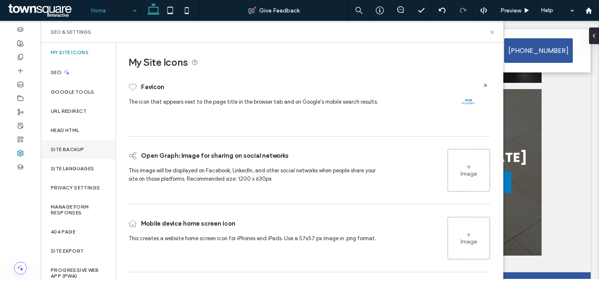
click at [85, 149] on div "Site Backup" at bounding box center [78, 149] width 75 height 19
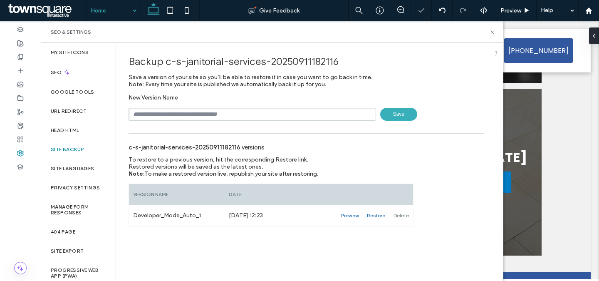
click at [223, 114] on input "text" at bounding box center [251, 114] width 247 height 13
type input "**********"
click at [399, 116] on span "Save" at bounding box center [398, 114] width 37 height 13
click at [492, 33] on icon at bounding box center [492, 32] width 6 height 6
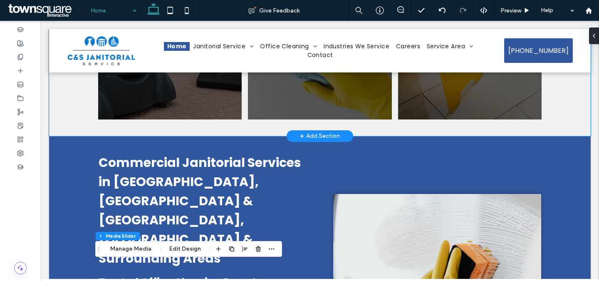
scroll to position [294, 0]
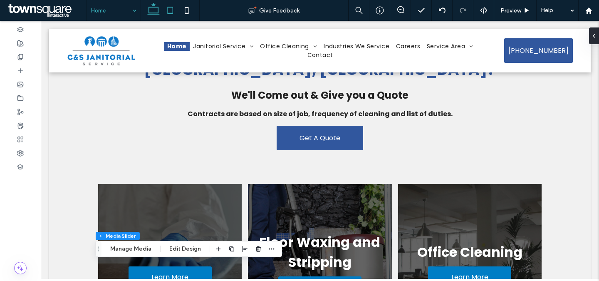
click at [169, 10] on icon at bounding box center [170, 10] width 17 height 17
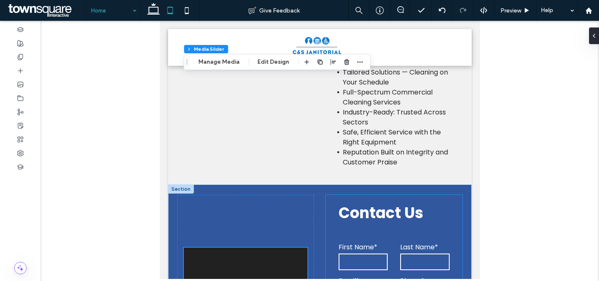
scroll to position [2432, 0]
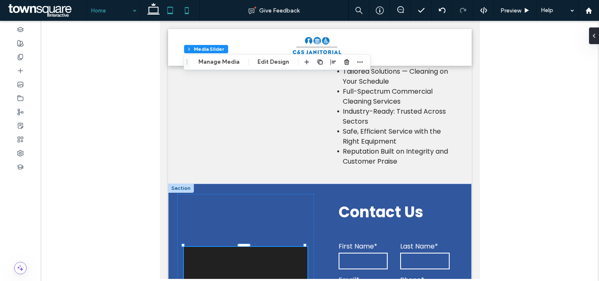
click at [190, 12] on icon at bounding box center [186, 10] width 17 height 17
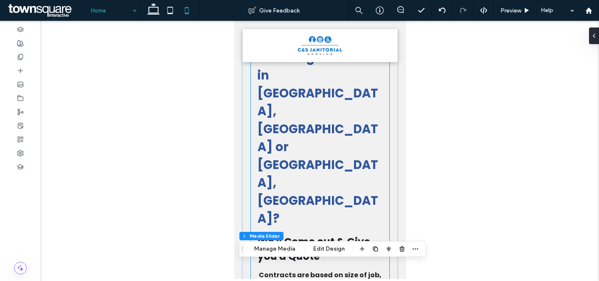
scroll to position [235, 0]
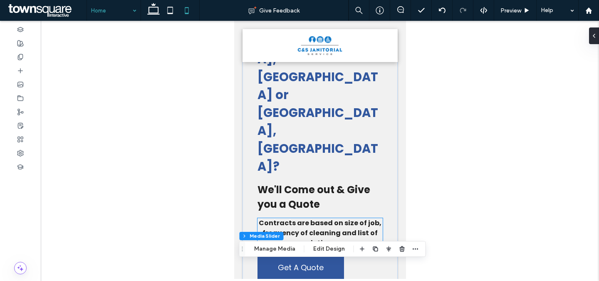
click at [327, 218] on strong "Contracts are based on size of job, frequency of cleaning and list of duties." at bounding box center [319, 233] width 123 height 30
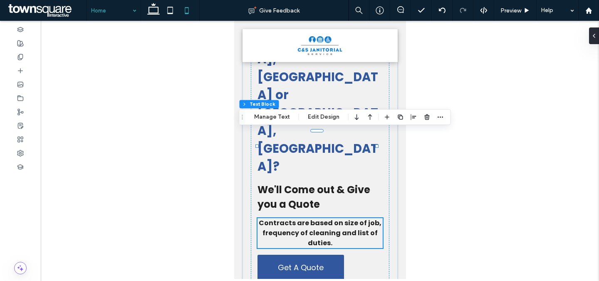
click at [328, 218] on p "Contracts are based on size of job, frequency of cleaning and list of duties." at bounding box center [319, 233] width 125 height 30
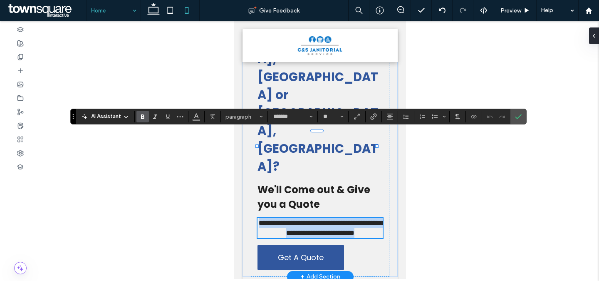
click at [328, 218] on p "**********" at bounding box center [319, 228] width 125 height 20
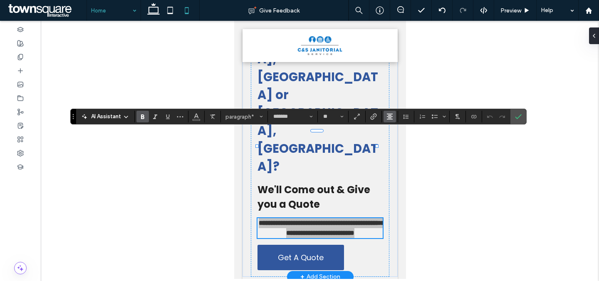
click at [395, 116] on button "Alignment" at bounding box center [389, 117] width 12 height 12
click at [394, 129] on use "ui.textEditor.alignment.left" at bounding box center [396, 130] width 6 height 6
click at [519, 117] on icon "Confirm" at bounding box center [518, 116] width 7 height 7
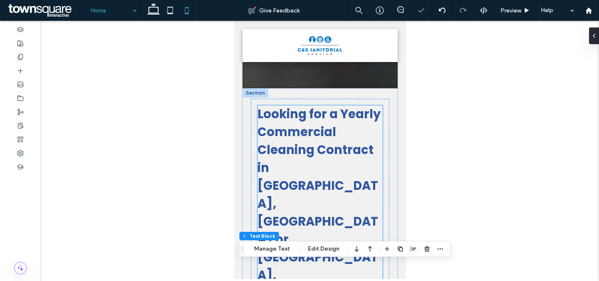
scroll to position [0, 0]
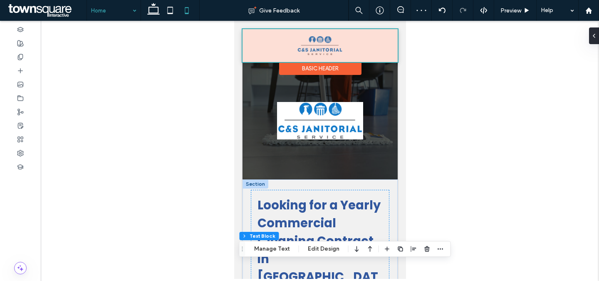
drag, startPoint x: 360, startPoint y: 44, endPoint x: 365, endPoint y: 45, distance: 4.6
click at [360, 44] on div at bounding box center [319, 45] width 155 height 33
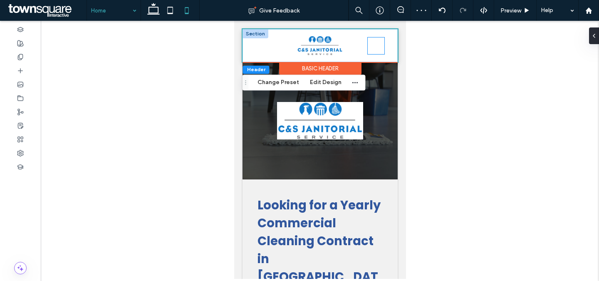
click at [372, 47] on icon at bounding box center [375, 45] width 17 height 17
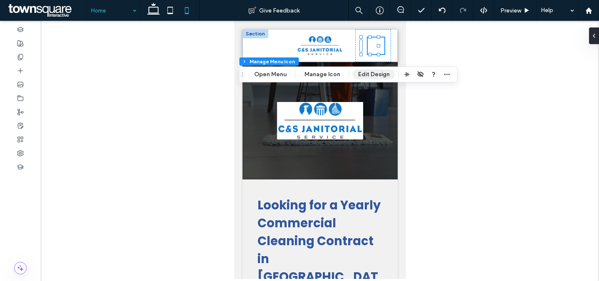
click at [366, 74] on button "Edit Design" at bounding box center [374, 74] width 42 height 10
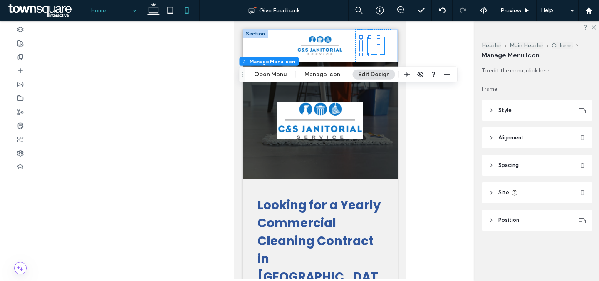
click at [519, 108] on header "Style" at bounding box center [537, 110] width 111 height 21
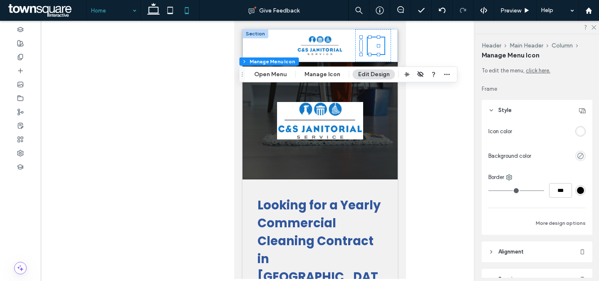
click at [579, 130] on div "rgba(255, 255, 255, 1)" at bounding box center [580, 131] width 7 height 7
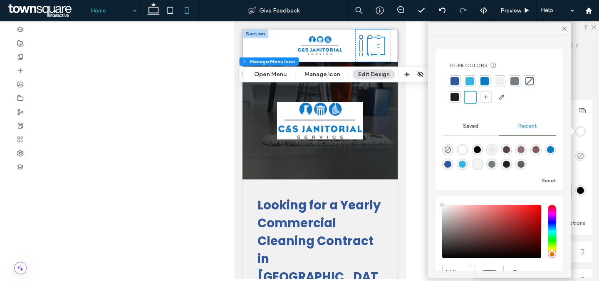
click at [456, 98] on div at bounding box center [454, 97] width 8 height 8
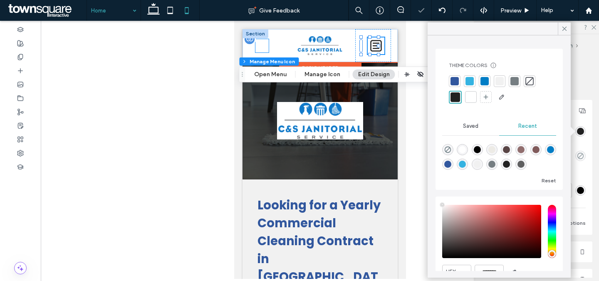
click at [262, 47] on div at bounding box center [261, 45] width 13 height 13
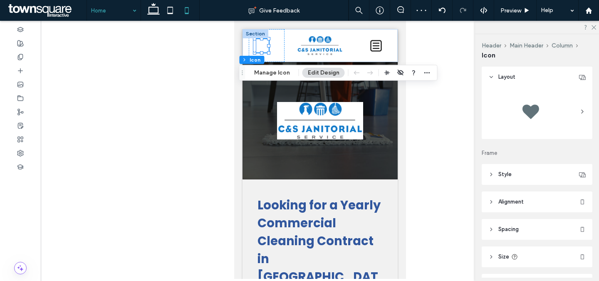
click at [509, 168] on header "Style" at bounding box center [537, 174] width 111 height 21
click at [577, 198] on div "rgb(255, 255, 255)" at bounding box center [580, 195] width 7 height 7
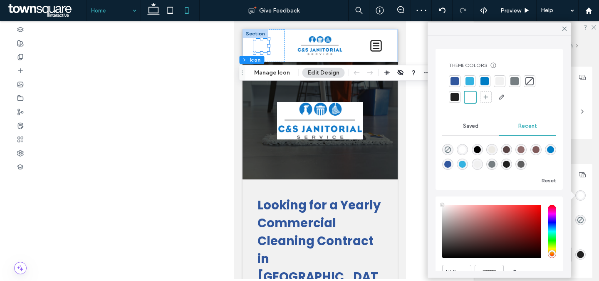
click at [456, 95] on div at bounding box center [454, 97] width 8 height 8
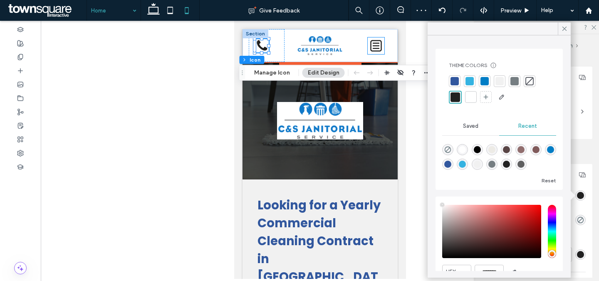
click at [370, 47] on icon at bounding box center [375, 45] width 17 height 17
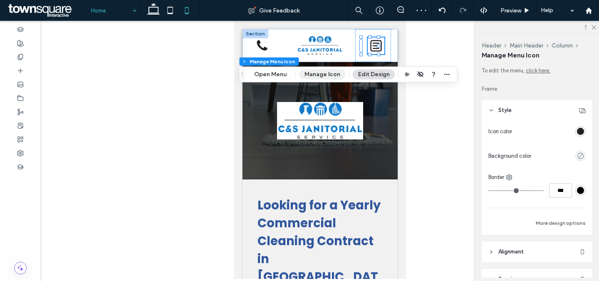
click at [333, 72] on button "Manage Icon" at bounding box center [322, 74] width 47 height 10
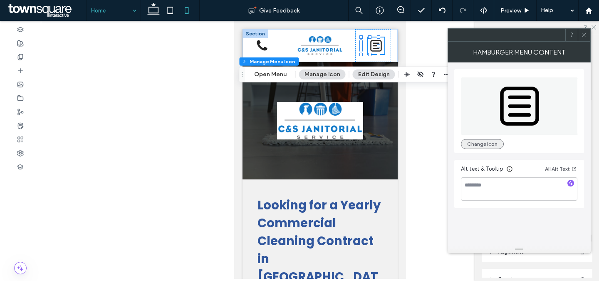
click at [486, 140] on button "Change Icon" at bounding box center [482, 144] width 43 height 10
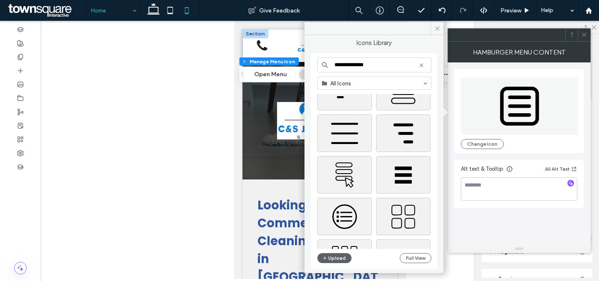
scroll to position [99, 0]
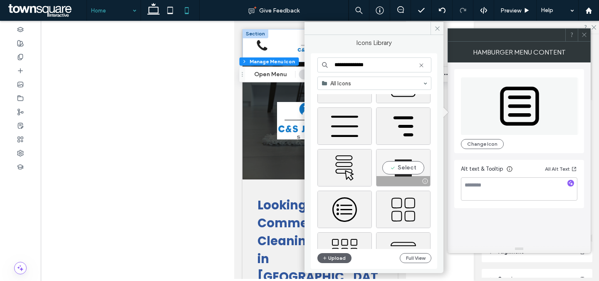
click at [407, 170] on div "Select" at bounding box center [403, 167] width 54 height 37
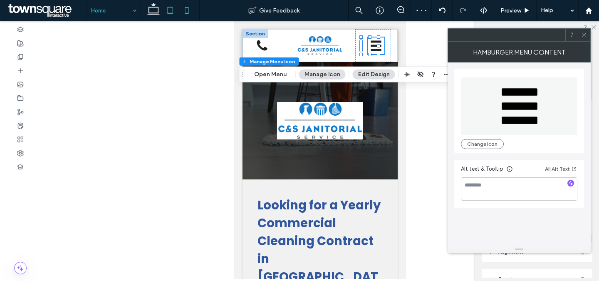
click at [165, 11] on icon at bounding box center [170, 10] width 17 height 17
type input "**"
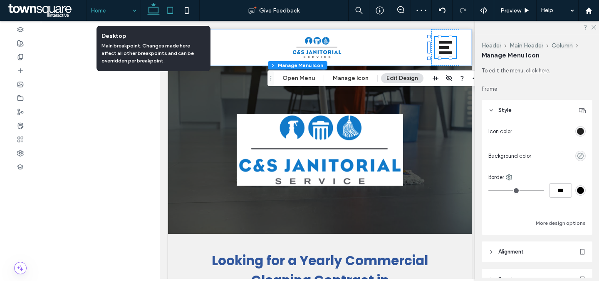
click at [150, 8] on icon at bounding box center [153, 10] width 17 height 17
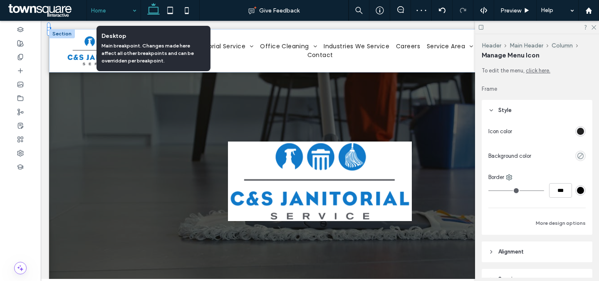
type input "**"
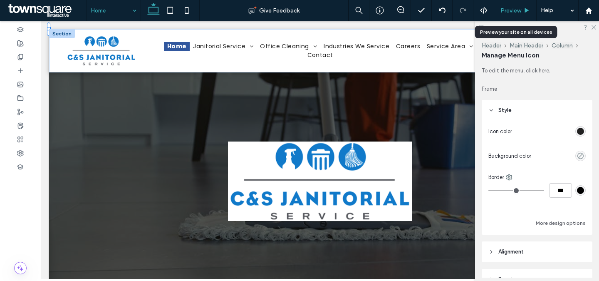
click at [522, 13] on div "Preview" at bounding box center [515, 10] width 42 height 7
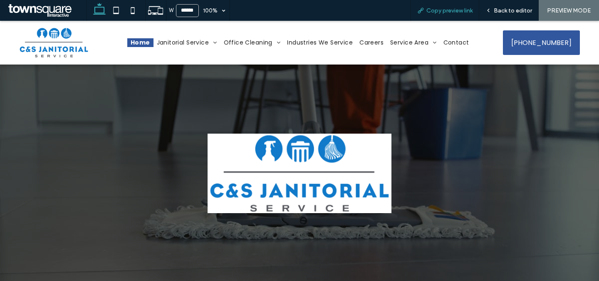
click at [449, 13] on span "Copy preview link" at bounding box center [449, 10] width 46 height 7
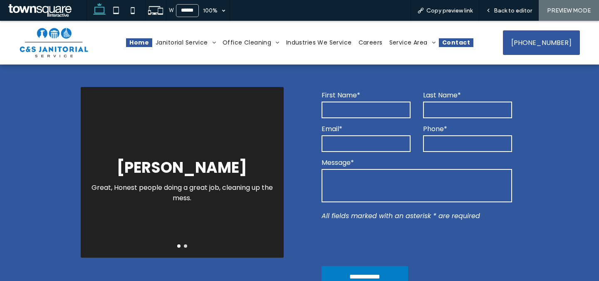
scroll to position [2017, 0]
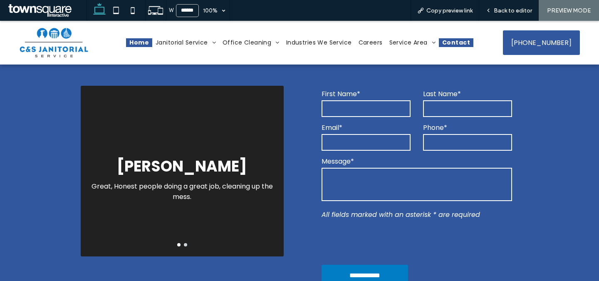
click at [465, 42] on link "Contact" at bounding box center [456, 42] width 35 height 9
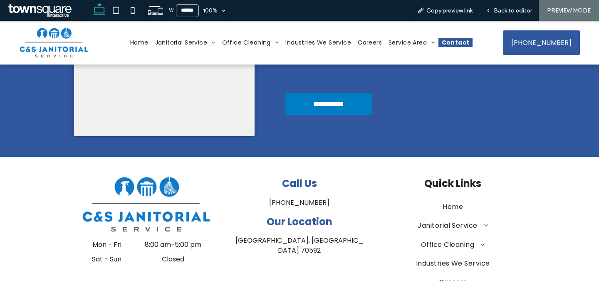
scroll to position [488, 0]
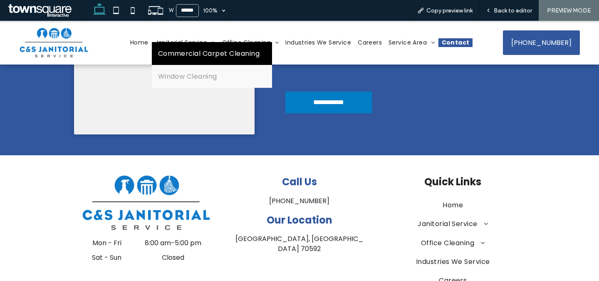
click at [205, 55] on span "Commercial Carpet Cleaning" at bounding box center [208, 53] width 101 height 10
